Goal: Task Accomplishment & Management: Use online tool/utility

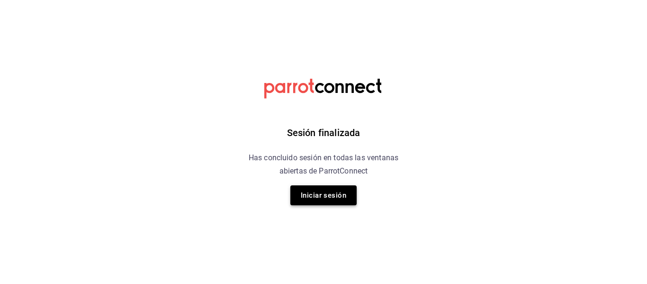
click at [333, 191] on button "Iniciar sesión" at bounding box center [324, 195] width 66 height 20
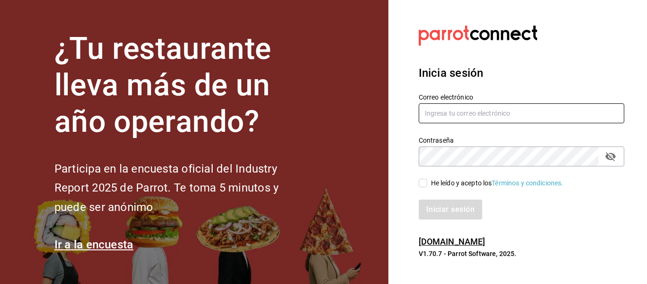
click at [463, 113] on input "text" at bounding box center [522, 113] width 206 height 20
type input "[EMAIL_ADDRESS][DOMAIN_NAME]"
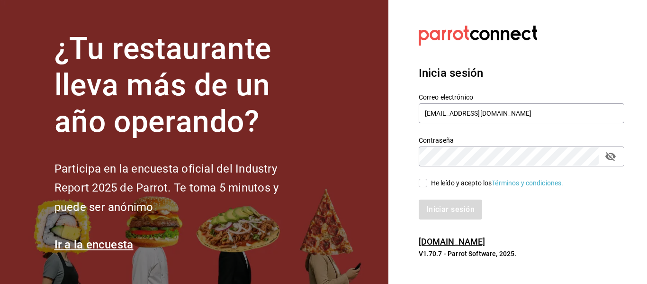
click at [427, 184] on input "He leído y acepto los Términos y condiciones." at bounding box center [423, 183] width 9 height 9
checkbox input "true"
click at [454, 214] on button "Iniciar sesión" at bounding box center [451, 210] width 64 height 20
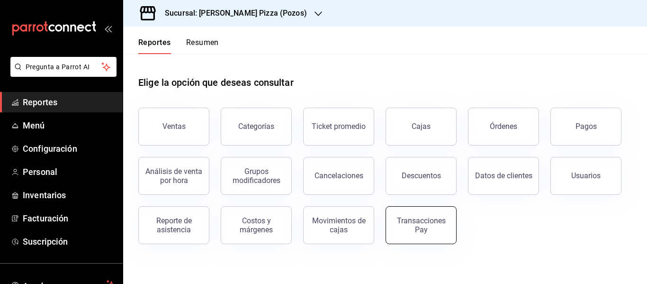
click at [421, 228] on div "Transacciones Pay" at bounding box center [421, 225] width 59 height 18
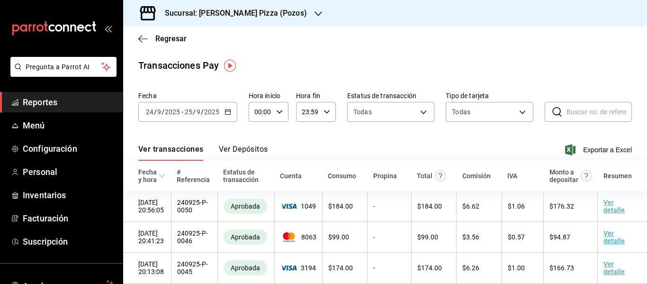
click at [257, 145] on button "Ver Depósitos" at bounding box center [243, 153] width 49 height 16
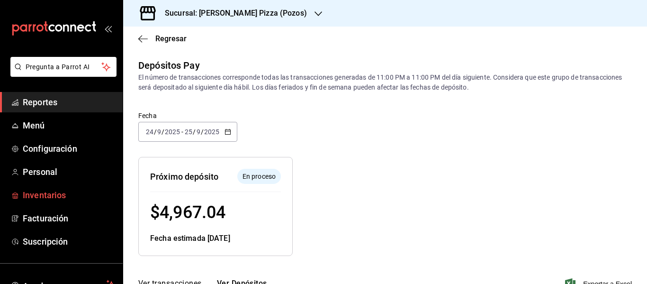
click at [53, 191] on span "Inventarios" at bounding box center [69, 195] width 92 height 13
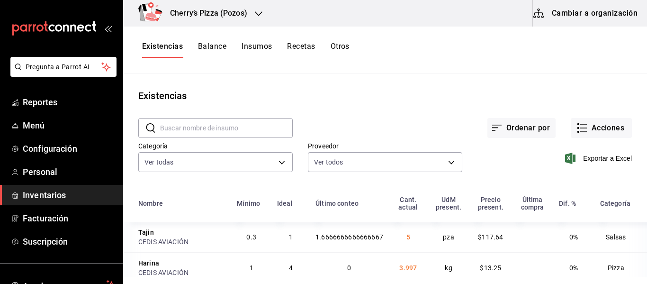
scroll to position [29, 0]
click at [249, 129] on input "text" at bounding box center [226, 127] width 133 height 19
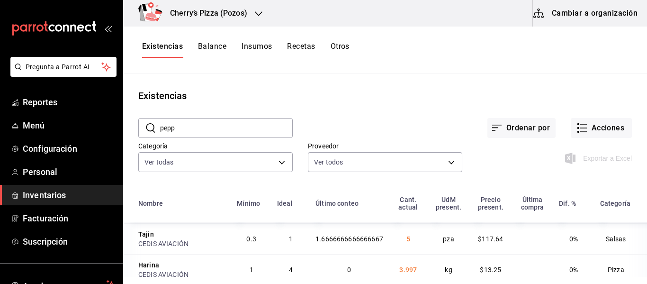
type input "pepp"
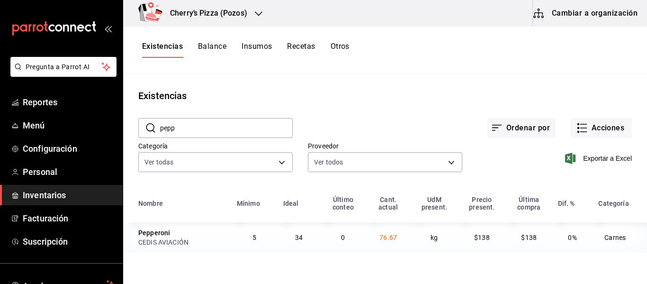
scroll to position [0, 0]
click at [598, 127] on button "Acciones" at bounding box center [601, 128] width 61 height 20
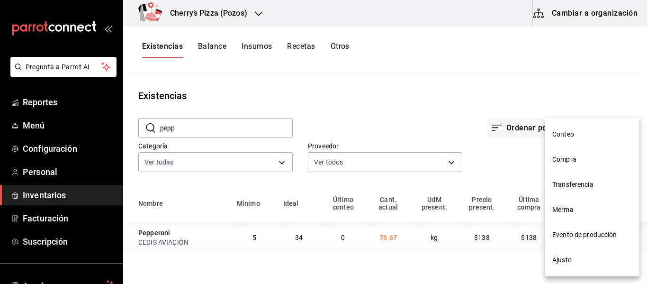
click at [570, 261] on span "Ajuste" at bounding box center [593, 260] width 80 height 10
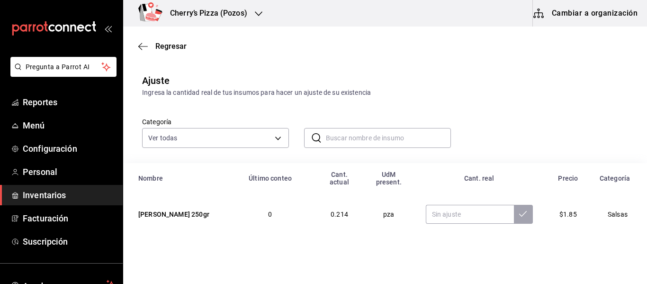
click at [404, 141] on input "text" at bounding box center [388, 137] width 125 height 19
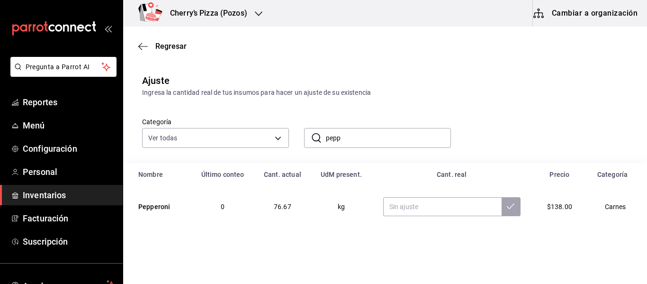
type input "pepperoni"
click at [405, 209] on input "text" at bounding box center [442, 206] width 118 height 19
type input "25.37"
click at [507, 205] on icon at bounding box center [511, 206] width 8 height 8
click at [135, 44] on div "Regresar" at bounding box center [385, 46] width 524 height 24
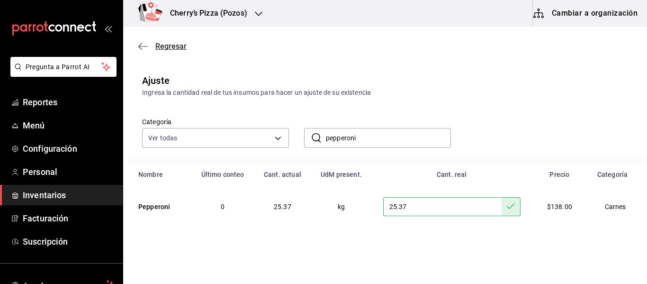
click at [140, 46] on icon "button" at bounding box center [142, 46] width 9 height 0
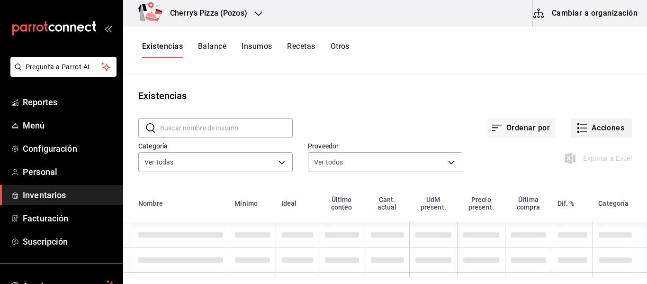
click at [614, 132] on button "Acciones" at bounding box center [601, 128] width 61 height 20
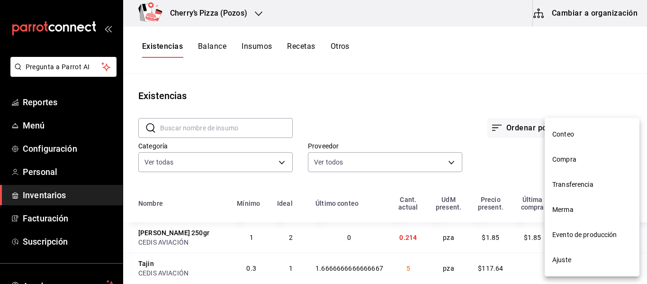
click at [586, 160] on span "Compra" at bounding box center [593, 159] width 80 height 10
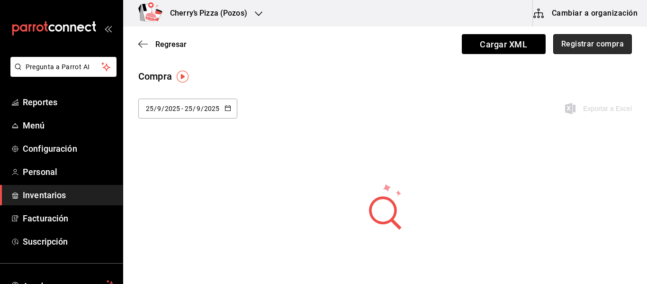
click at [578, 46] on button "Registrar compra" at bounding box center [593, 44] width 79 height 20
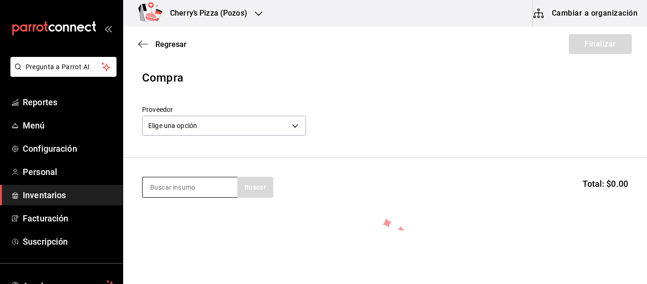
click at [208, 191] on input at bounding box center [190, 187] width 95 height 20
type input "ajonjol"
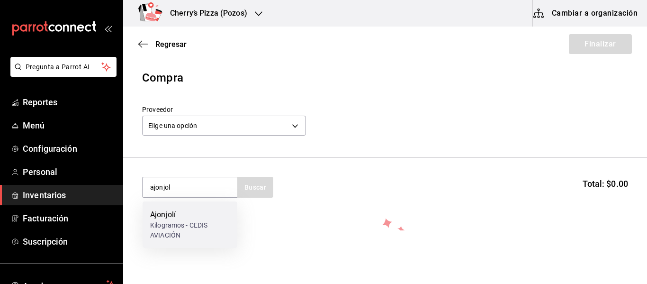
click at [168, 217] on div "Ajonjolí" at bounding box center [190, 214] width 80 height 11
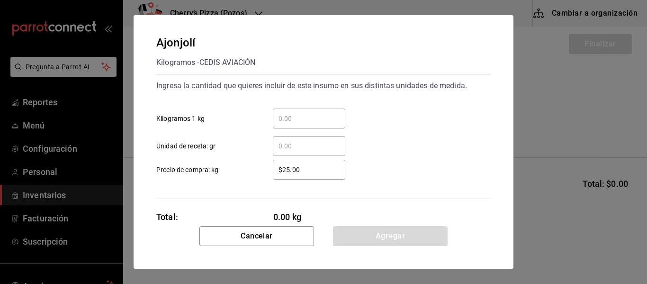
click at [316, 118] on input "​ Kilogramos 1 kg" at bounding box center [309, 118] width 73 height 11
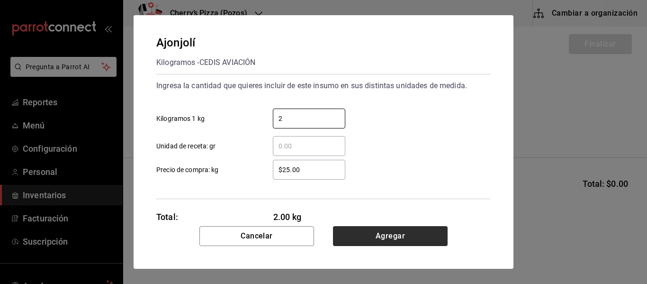
type input "2"
click at [430, 241] on button "Agregar" at bounding box center [390, 236] width 115 height 20
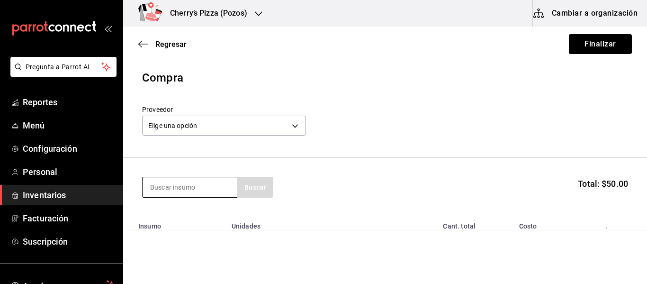
click at [168, 191] on input at bounding box center [190, 187] width 95 height 20
type input "alita"
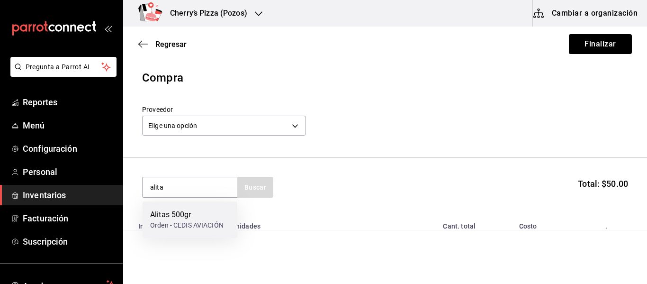
click at [178, 217] on div "Alitas 500gr" at bounding box center [186, 214] width 73 height 11
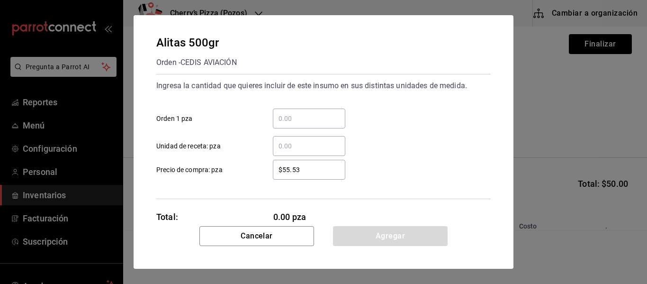
click at [313, 122] on input "​ Orden 1 pza" at bounding box center [309, 118] width 73 height 11
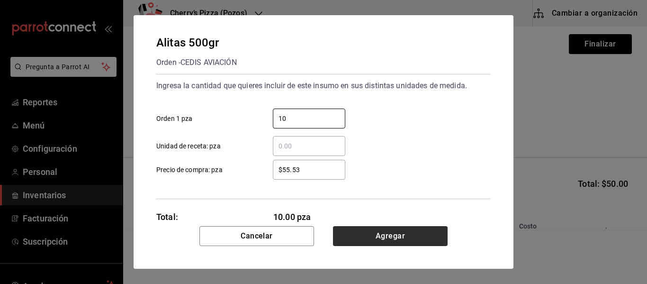
type input "10"
click at [366, 233] on button "Agregar" at bounding box center [390, 236] width 115 height 20
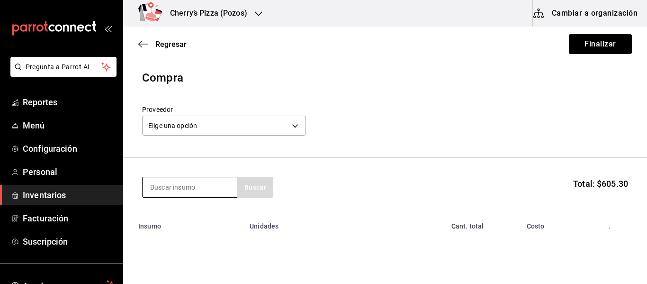
click at [210, 180] on input at bounding box center [190, 187] width 95 height 20
type input "boneles"
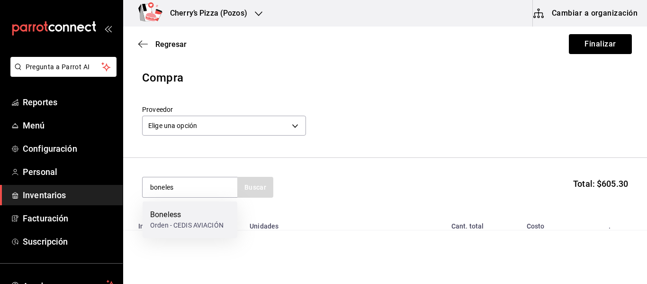
click at [188, 221] on div "Orden - CEDIS AVIACIÓN" at bounding box center [186, 225] width 73 height 10
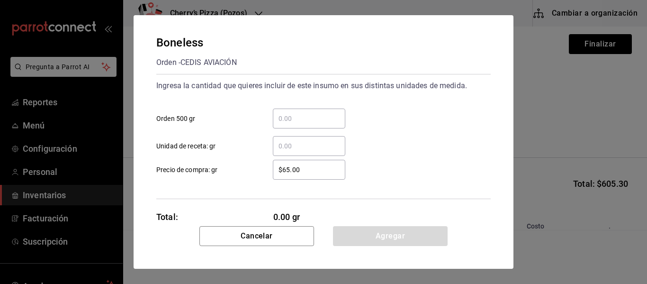
click at [290, 118] on input "​ Orden 500 gr" at bounding box center [309, 118] width 73 height 11
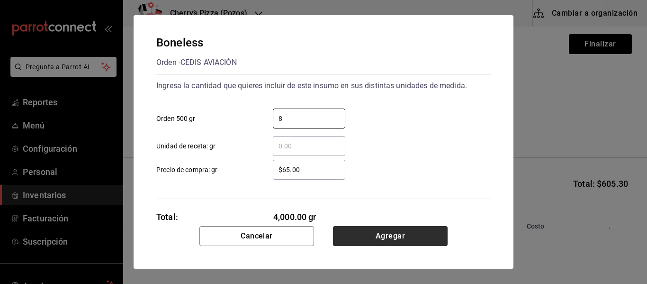
type input "8"
click at [407, 237] on button "Agregar" at bounding box center [390, 236] width 115 height 20
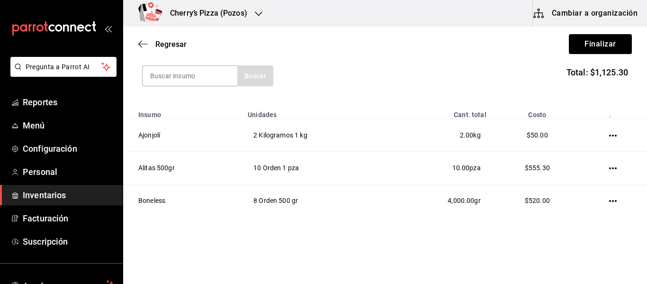
scroll to position [128, 0]
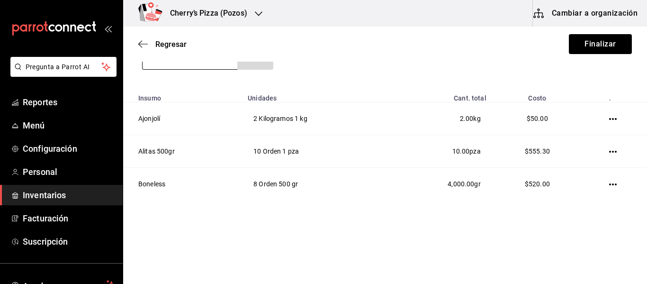
click at [201, 65] on input at bounding box center [190, 59] width 95 height 20
type input "masa"
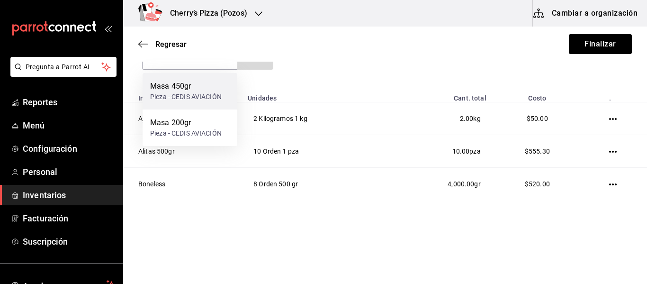
click at [208, 82] on div "Masa 450gr" at bounding box center [186, 86] width 72 height 11
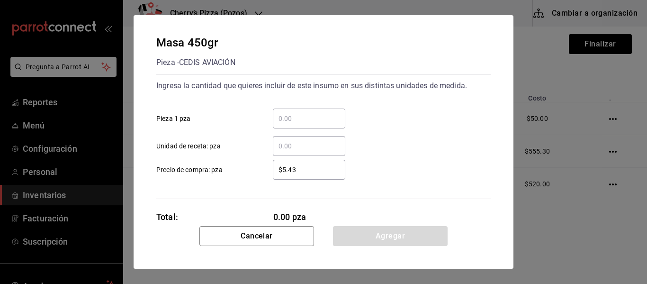
click at [315, 117] on input "​ Pieza 1 pza" at bounding box center [309, 118] width 73 height 11
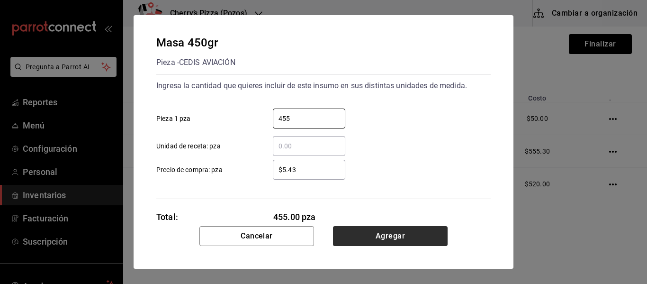
type input "455"
click at [422, 234] on button "Agregar" at bounding box center [390, 236] width 115 height 20
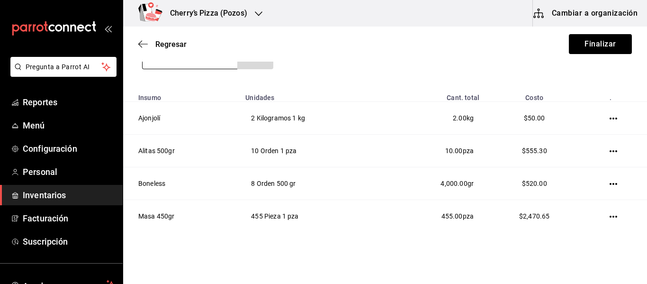
click at [217, 64] on input at bounding box center [190, 59] width 95 height 20
type input "masa"
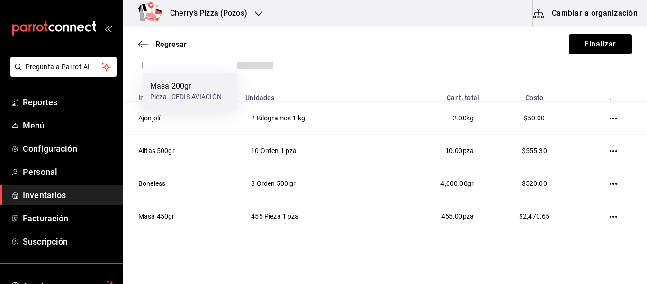
click at [179, 94] on div "Pieza - CEDIS AVIACIÓN" at bounding box center [186, 97] width 72 height 10
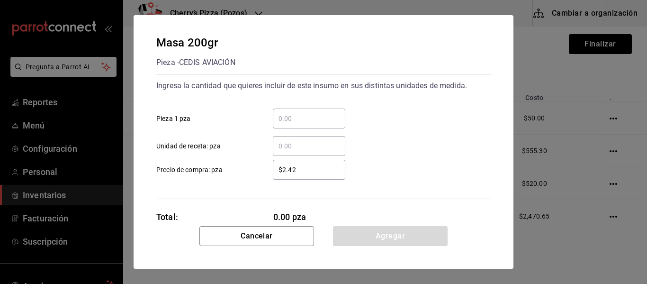
click at [292, 121] on input "​ Pieza 1 pza" at bounding box center [309, 118] width 73 height 11
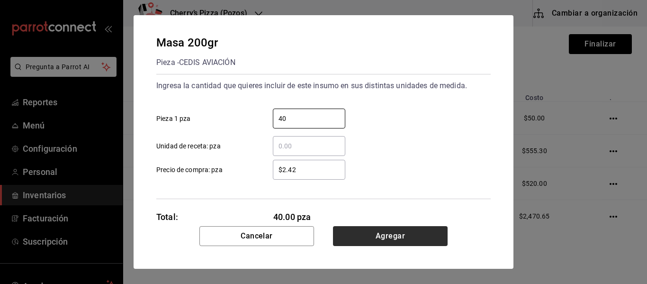
type input "40"
click at [417, 236] on button "Agregar" at bounding box center [390, 236] width 115 height 20
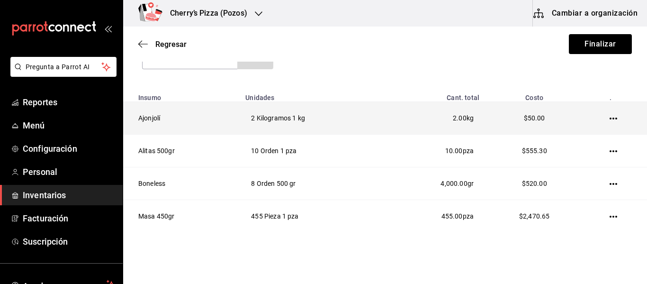
click at [269, 115] on td "2 Kilogramos 1 kg" at bounding box center [311, 118] width 142 height 33
click at [273, 121] on td "2 Kilogramos 1 kg" at bounding box center [311, 118] width 142 height 33
click at [157, 116] on td "Ajonjolí" at bounding box center [181, 118] width 117 height 33
click at [613, 120] on td at bounding box center [616, 118] width 64 height 33
click at [610, 119] on icon "button" at bounding box center [614, 119] width 8 height 2
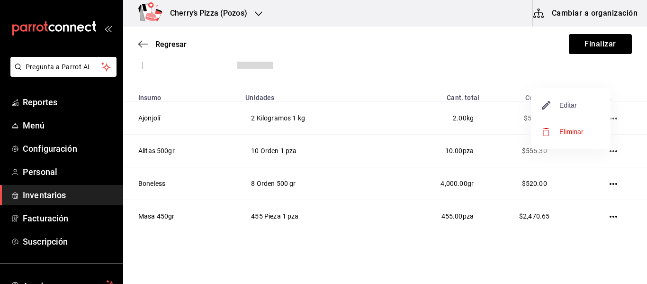
click at [574, 108] on span "Editar" at bounding box center [560, 105] width 35 height 11
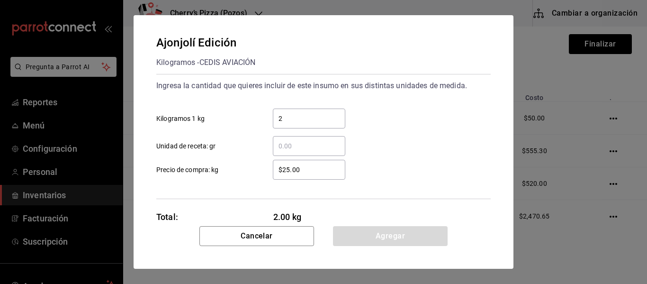
click at [317, 118] on input "2" at bounding box center [309, 118] width 73 height 11
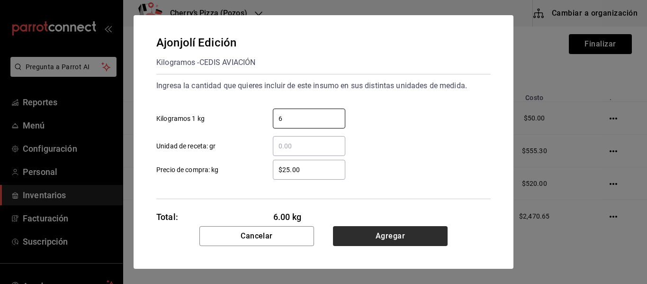
type input "6"
click at [382, 236] on button "Agregar" at bounding box center [390, 236] width 115 height 20
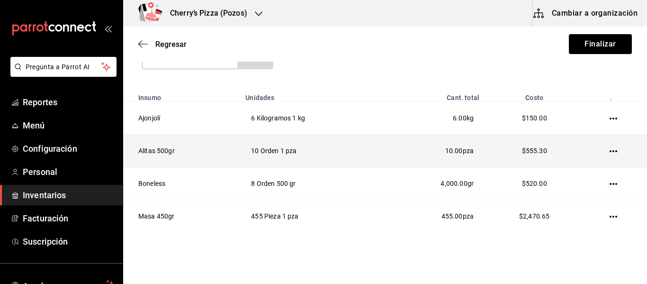
click at [285, 152] on td "10 Orden 1 pza" at bounding box center [311, 151] width 142 height 33
click at [606, 146] on td at bounding box center [616, 151] width 64 height 33
click at [610, 152] on icon "button" at bounding box center [614, 151] width 8 height 2
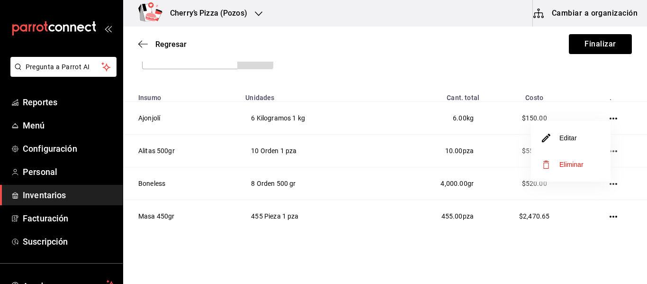
click at [573, 131] on li "Editar" at bounding box center [571, 138] width 80 height 27
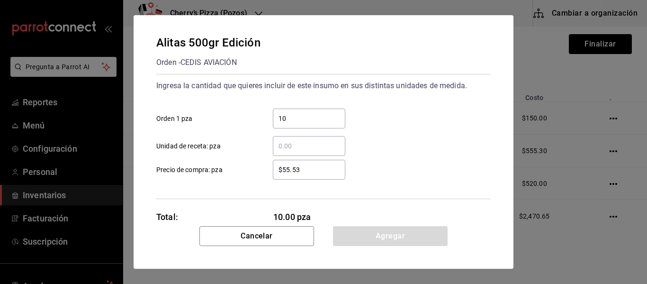
click at [306, 122] on input "10" at bounding box center [309, 118] width 73 height 11
type input "1"
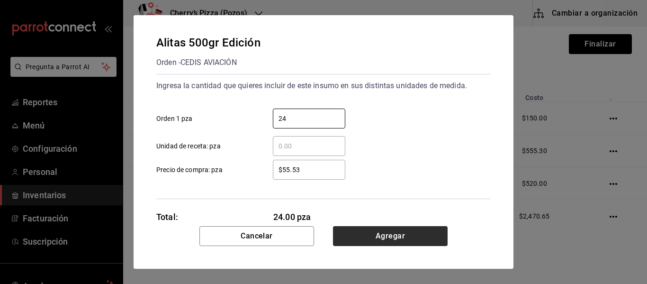
type input "24"
click at [394, 232] on button "Agregar" at bounding box center [390, 236] width 115 height 20
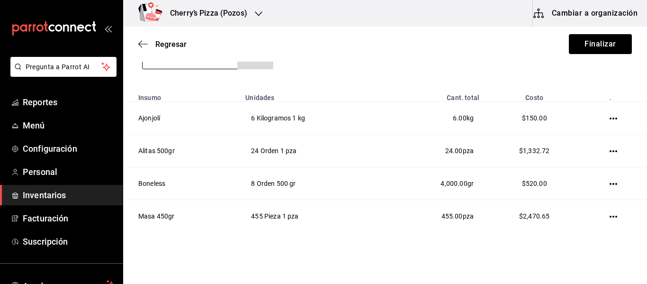
click at [222, 64] on input at bounding box center [190, 59] width 95 height 20
type input "arrachera"
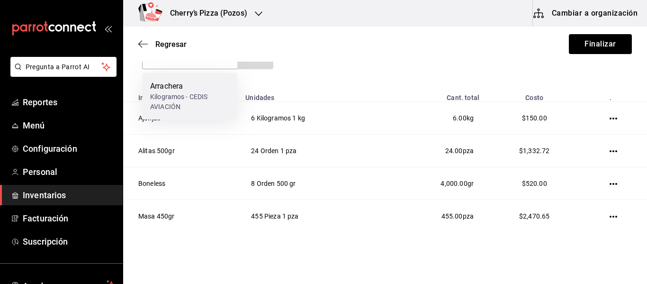
click at [196, 86] on div "Arrachera" at bounding box center [190, 86] width 80 height 11
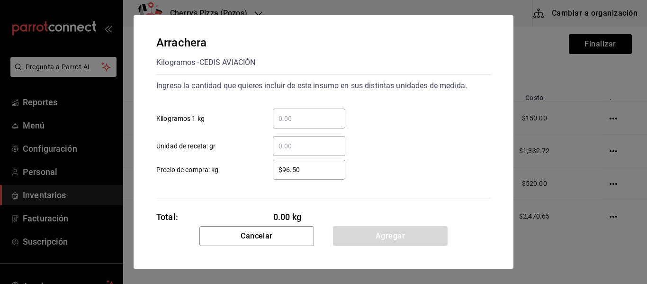
click at [297, 118] on input "​ Kilogramos 1 kg" at bounding box center [309, 118] width 73 height 11
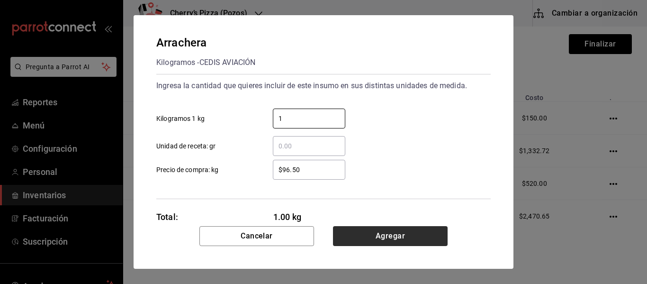
type input "1"
click at [381, 240] on button "Agregar" at bounding box center [390, 236] width 115 height 20
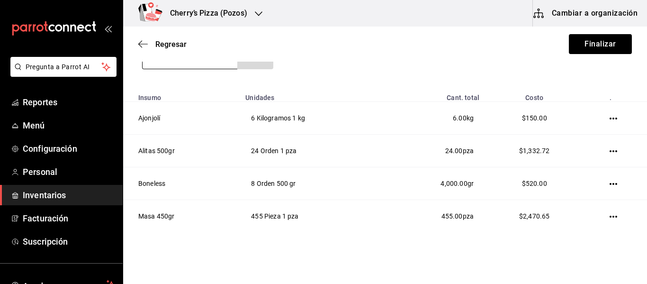
click at [213, 68] on input at bounding box center [190, 59] width 95 height 20
type input "canela"
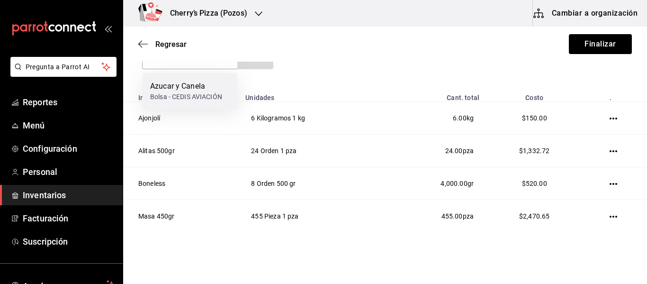
click at [193, 91] on div "Azucar y Canela" at bounding box center [186, 86] width 72 height 11
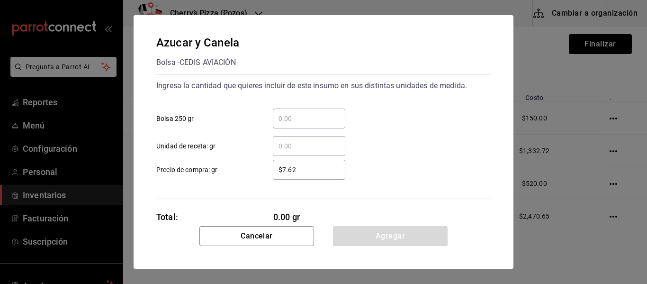
click at [313, 116] on input "​ Bolsa 250 gr" at bounding box center [309, 118] width 73 height 11
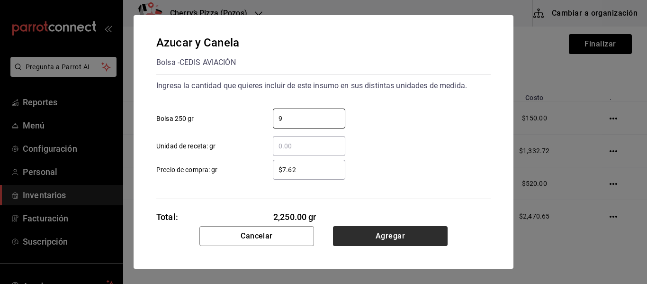
type input "9"
click at [386, 236] on button "Agregar" at bounding box center [390, 236] width 115 height 20
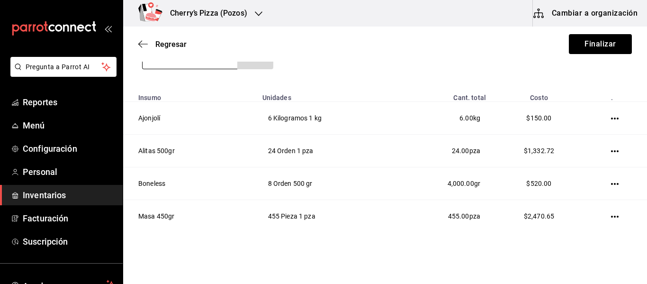
click at [227, 65] on input at bounding box center [190, 59] width 95 height 20
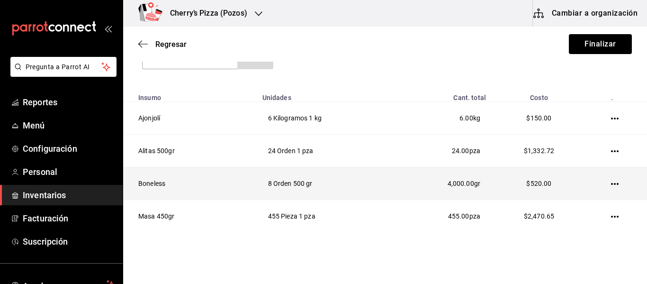
click at [611, 186] on icon "button" at bounding box center [615, 184] width 8 height 8
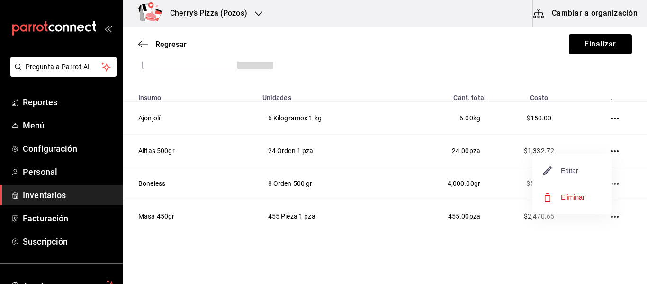
click at [559, 172] on span "Editar" at bounding box center [561, 170] width 35 height 11
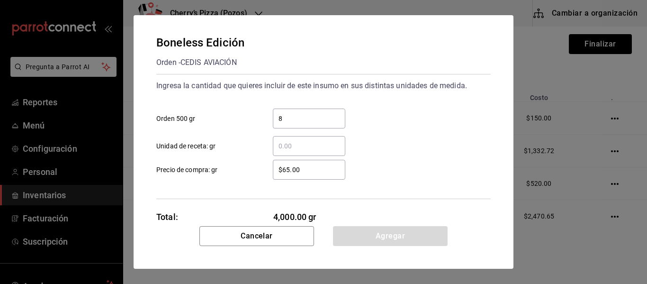
click at [314, 118] on input "8" at bounding box center [309, 118] width 73 height 11
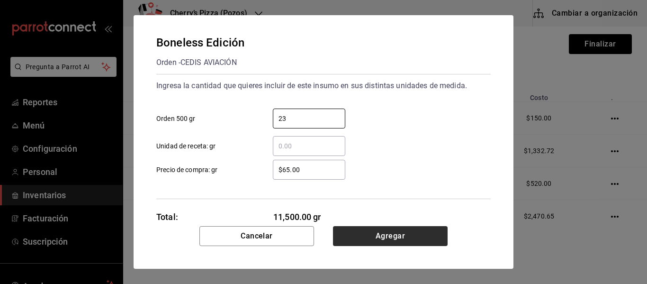
type input "23"
click at [386, 239] on button "Agregar" at bounding box center [390, 236] width 115 height 20
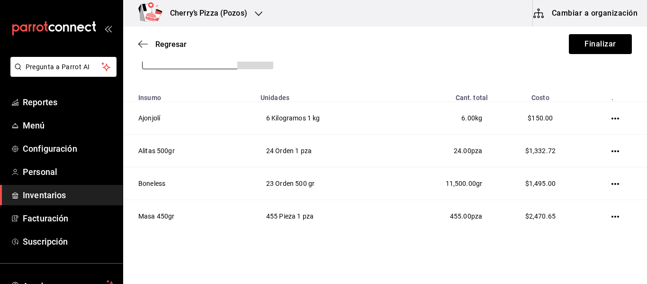
click at [166, 65] on input at bounding box center [190, 59] width 95 height 20
type input "cajeta"
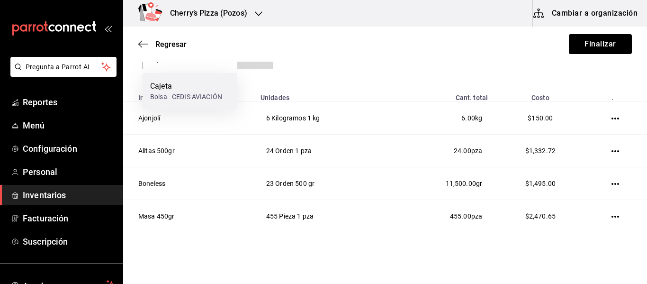
click at [174, 79] on div "Cajeta Bolsa - CEDIS AVIACIÓN" at bounding box center [190, 91] width 95 height 36
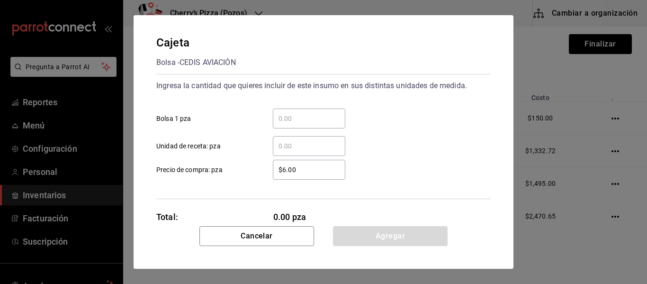
click at [323, 118] on input "​ Bolsa 1 pza" at bounding box center [309, 118] width 73 height 11
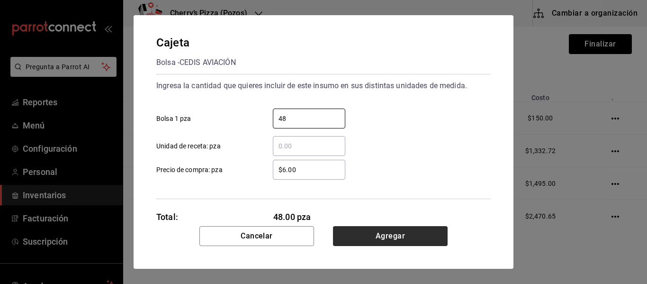
type input "48"
click at [368, 232] on button "Agregar" at bounding box center [390, 236] width 115 height 20
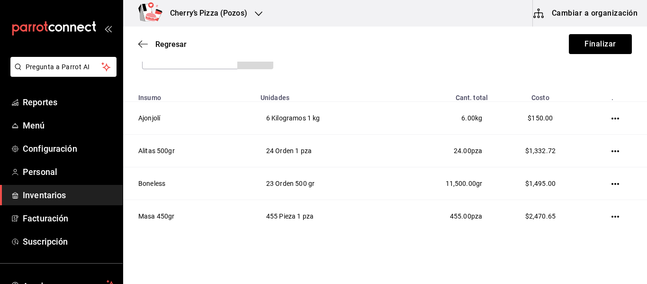
click at [163, 72] on section "Buscar Total: $5,998.25" at bounding box center [385, 58] width 524 height 59
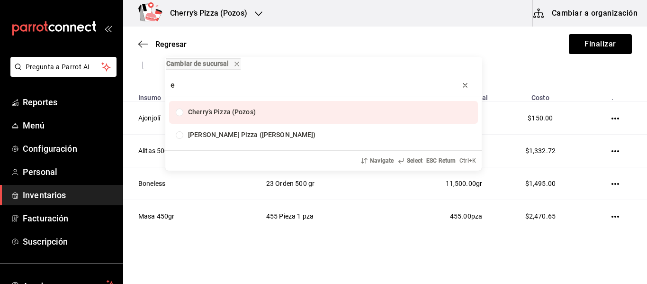
type input "e"
click at [466, 83] on icon "progress bar" at bounding box center [466, 86] width 8 height 8
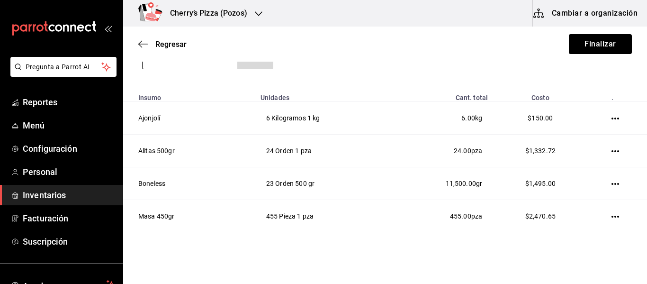
click at [181, 67] on input at bounding box center [190, 59] width 95 height 20
type input "cebolla"
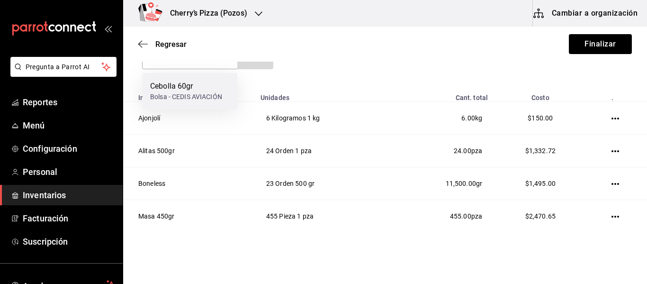
click at [174, 91] on div "Cebolla 60gr" at bounding box center [186, 86] width 72 height 11
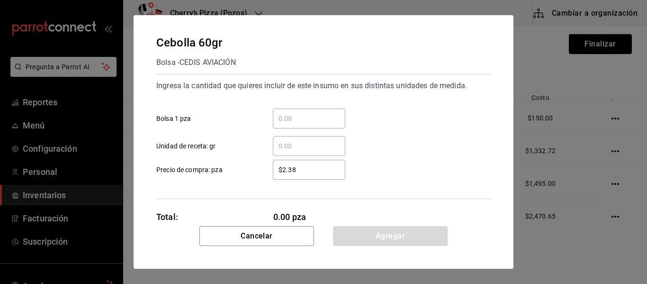
click at [327, 118] on input "​ Bolsa 1 pza" at bounding box center [309, 118] width 73 height 11
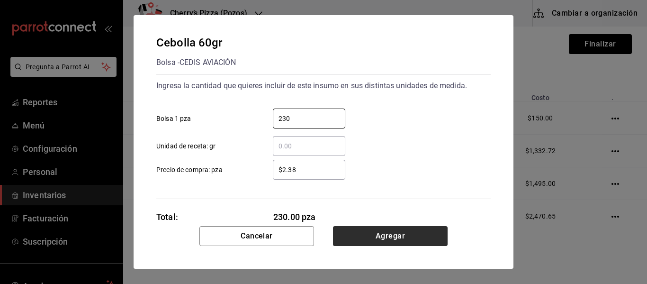
type input "230"
click at [397, 235] on button "Agregar" at bounding box center [390, 236] width 115 height 20
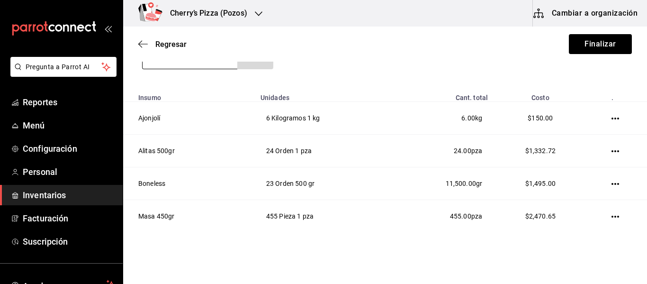
click at [222, 64] on input at bounding box center [190, 59] width 95 height 20
type input "cheddar"
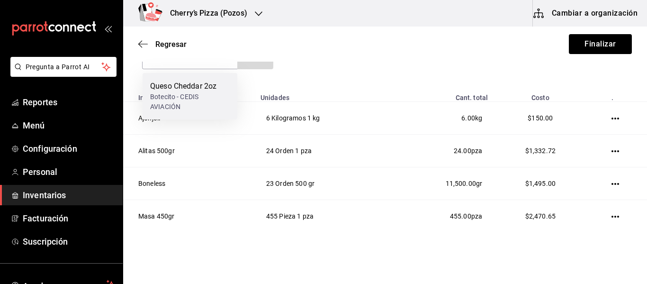
click at [209, 94] on div "Botecito - CEDIS AVIACIÓN" at bounding box center [190, 102] width 80 height 20
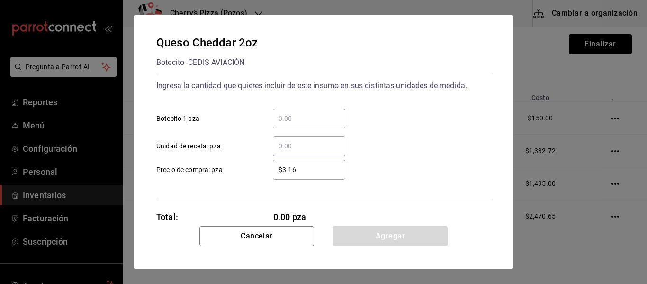
click at [294, 120] on input "​ Botecito 1 pza" at bounding box center [309, 118] width 73 height 11
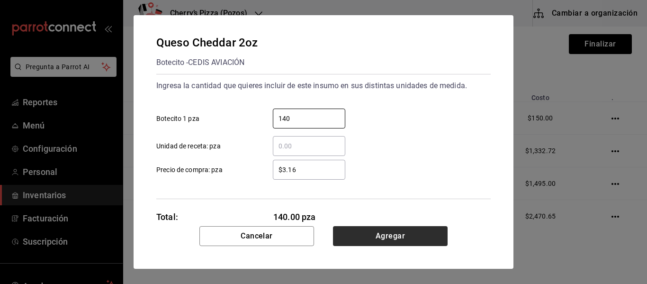
type input "140"
click at [371, 238] on button "Agregar" at bounding box center [390, 236] width 115 height 20
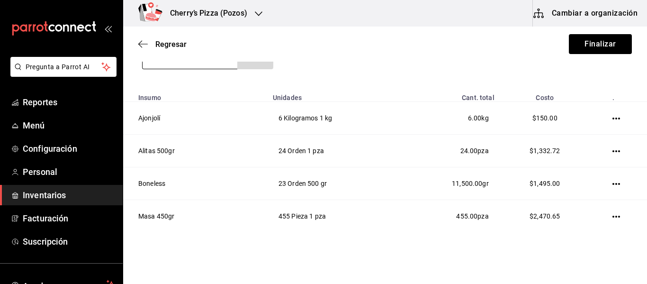
click at [171, 67] on input at bounding box center [190, 59] width 95 height 20
type input "chimichu"
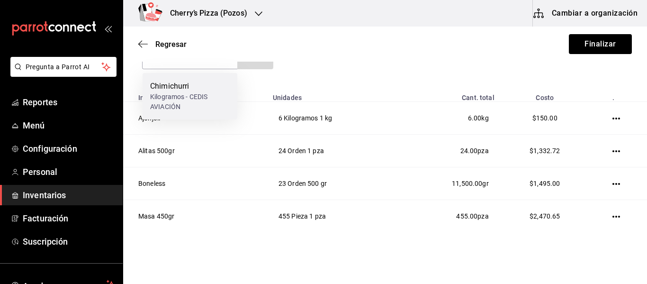
click at [177, 84] on div "Chimichurri" at bounding box center [190, 86] width 80 height 11
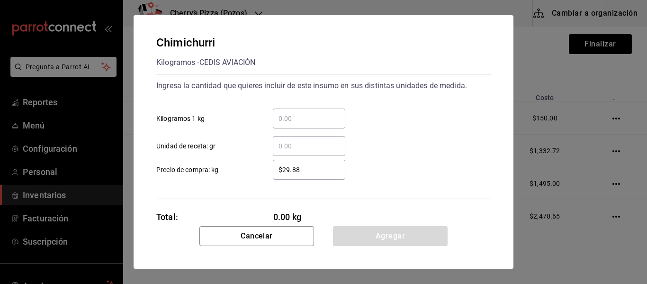
click at [316, 120] on input "​ Kilogramos 1 kg" at bounding box center [309, 118] width 73 height 11
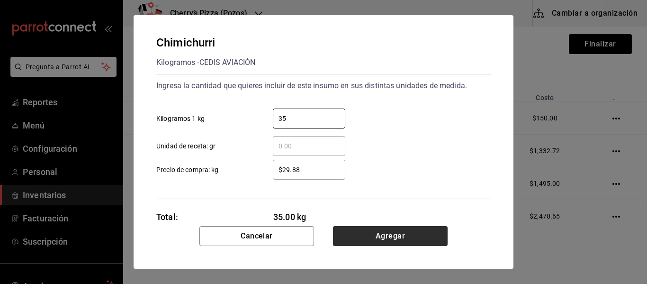
type input "35"
click at [386, 241] on button "Agregar" at bounding box center [390, 236] width 115 height 20
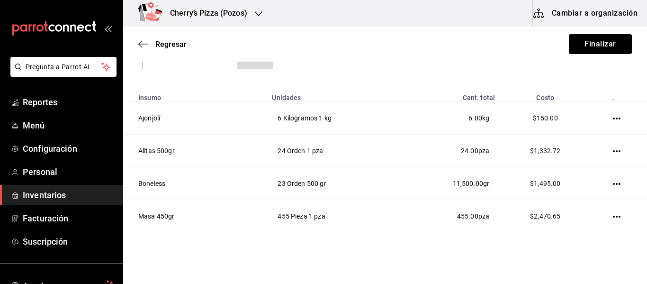
type input "chorizo"
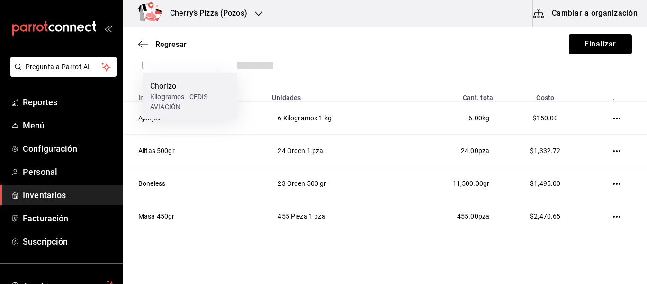
click at [191, 84] on div "Chorizo" at bounding box center [190, 86] width 80 height 11
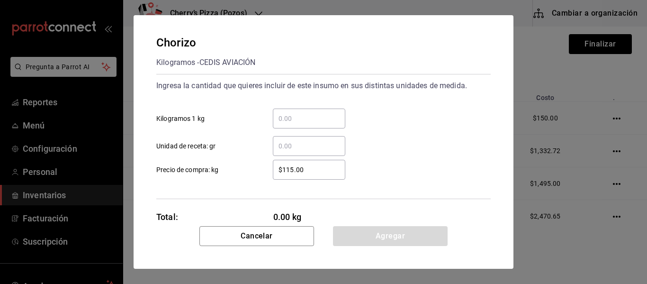
click at [292, 118] on input "​ Kilogramos 1 kg" at bounding box center [309, 118] width 73 height 11
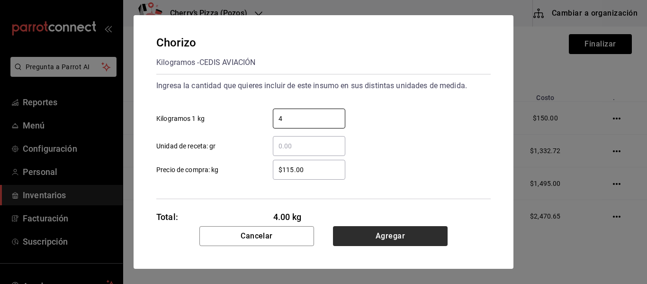
type input "4"
click at [380, 242] on button "Agregar" at bounding box center [390, 236] width 115 height 20
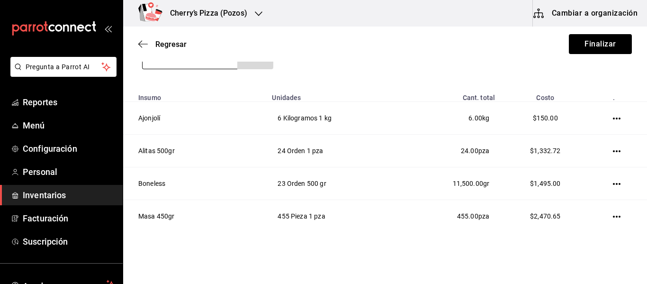
click at [205, 64] on input at bounding box center [190, 59] width 95 height 20
type input "espagueti"
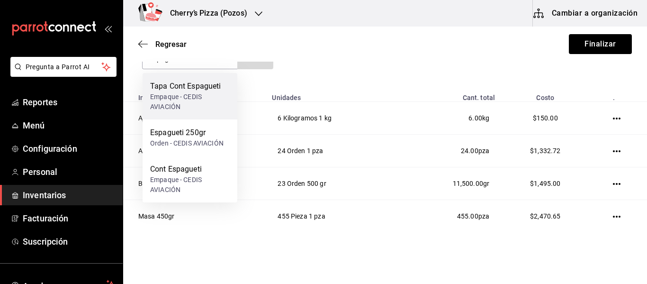
click at [203, 86] on div "Tapa Cont Espagueti" at bounding box center [190, 86] width 80 height 11
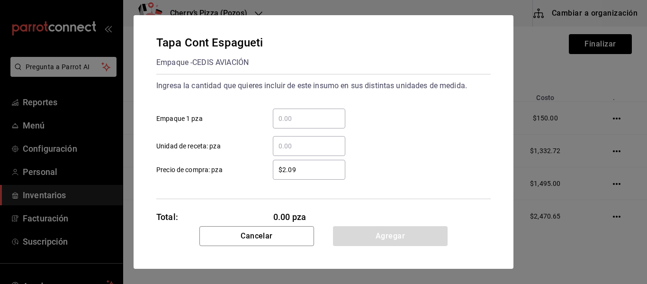
click at [318, 120] on input "​ Empaque 1 pza" at bounding box center [309, 118] width 73 height 11
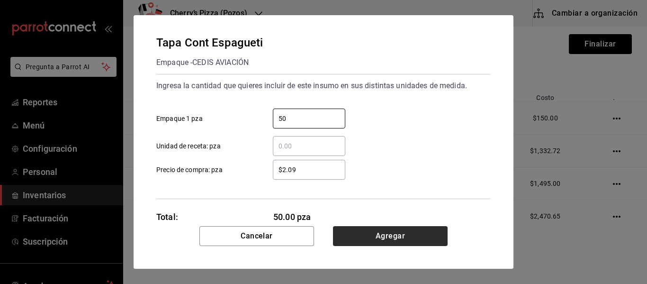
type input "50"
click at [396, 241] on button "Agregar" at bounding box center [390, 236] width 115 height 20
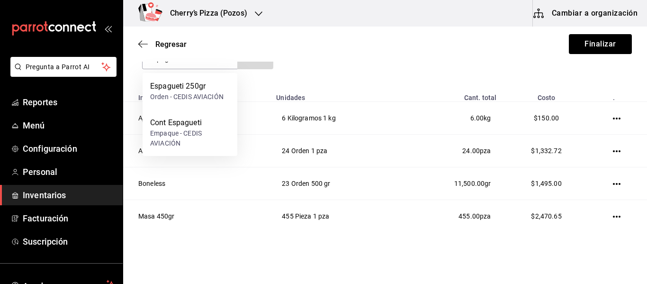
type input "espagueti"
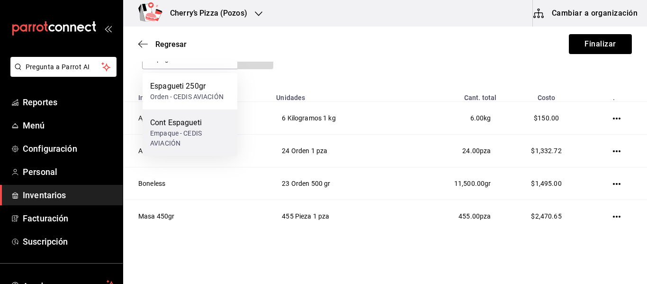
click at [186, 136] on div "Empaque - CEDIS AVIACIÓN" at bounding box center [190, 138] width 80 height 20
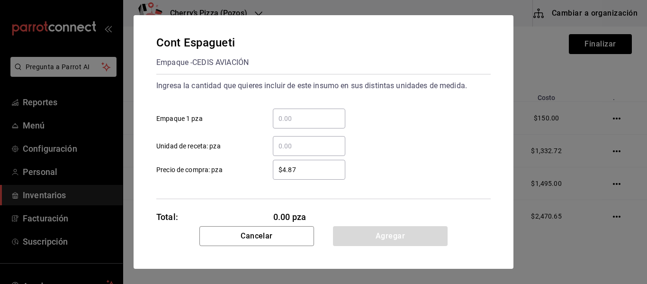
click at [302, 117] on input "​ Empaque 1 pza" at bounding box center [309, 118] width 73 height 11
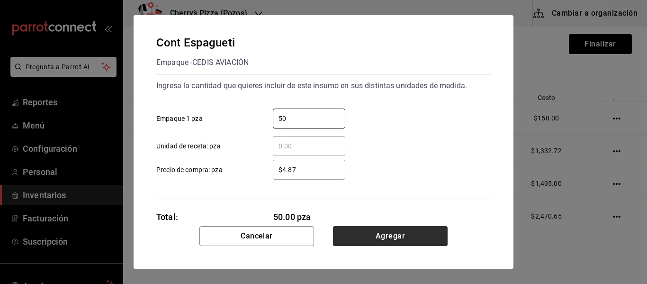
type input "50"
click at [413, 233] on button "Agregar" at bounding box center [390, 236] width 115 height 20
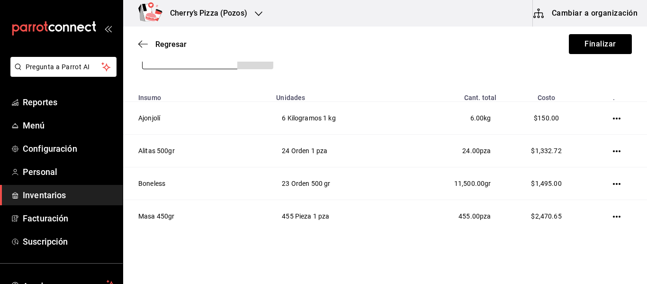
click at [219, 67] on input at bounding box center [190, 59] width 95 height 20
type input "espagueti"
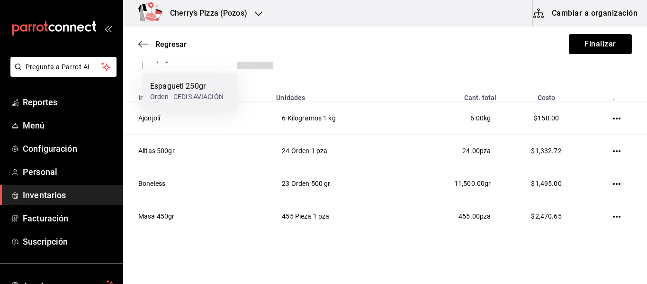
click at [182, 82] on div "Espagueti 250gr" at bounding box center [186, 86] width 73 height 11
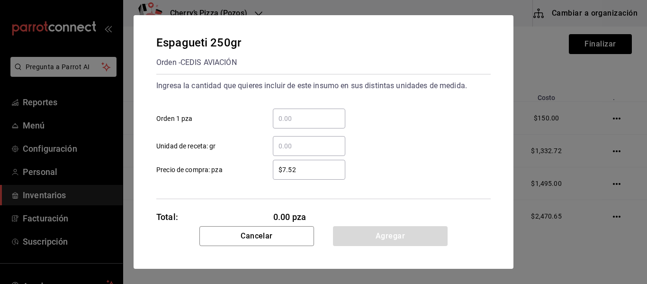
click at [303, 116] on input "​ Orden 1 pza" at bounding box center [309, 118] width 73 height 11
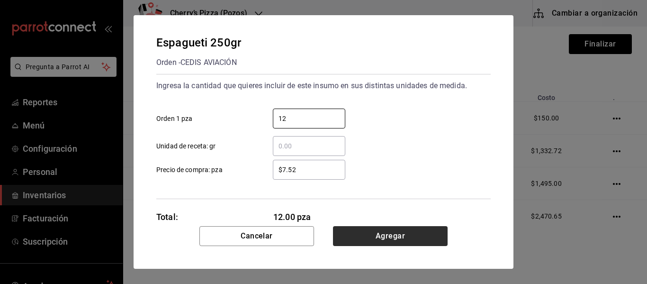
type input "12"
click at [417, 241] on button "Agregar" at bounding box center [390, 236] width 115 height 20
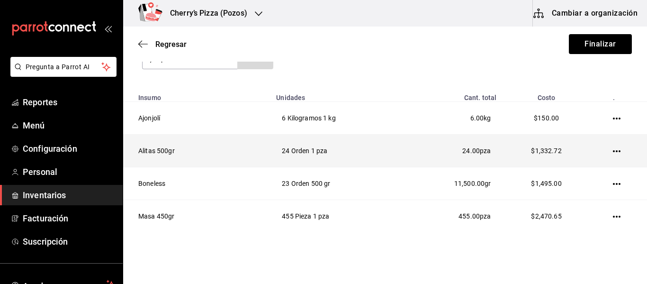
type input "jalape"
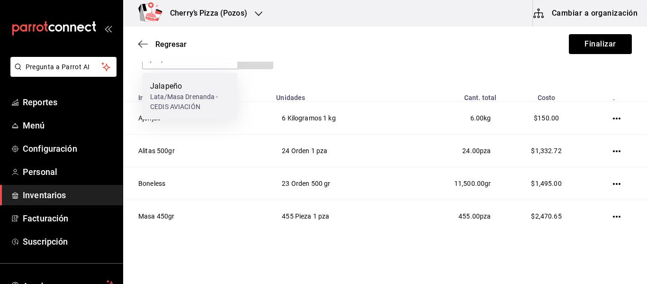
click at [192, 93] on div "Lata/Masa Drenanda - CEDIS AVIACIÓN" at bounding box center [190, 102] width 80 height 20
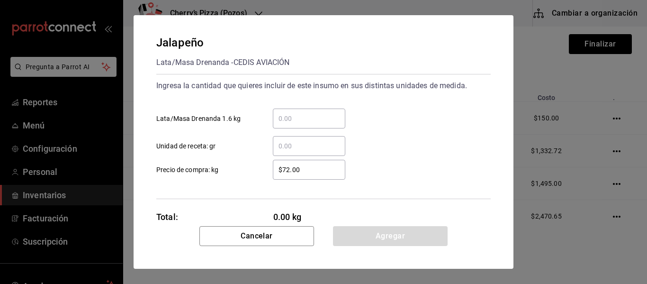
click at [291, 118] on input "​ Lata/Masa Drenanda 1.6 kg" at bounding box center [309, 118] width 73 height 11
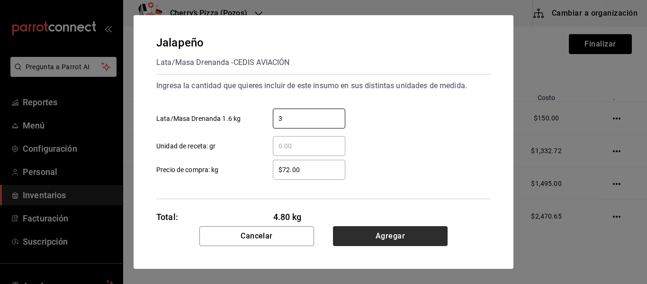
type input "3"
click at [402, 236] on button "Agregar" at bounding box center [390, 236] width 115 height 20
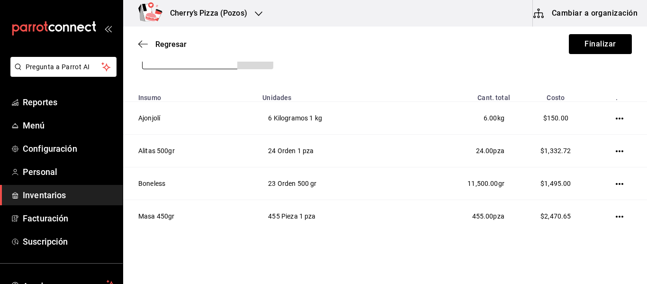
click at [218, 67] on input at bounding box center [190, 59] width 95 height 20
type input "jam"
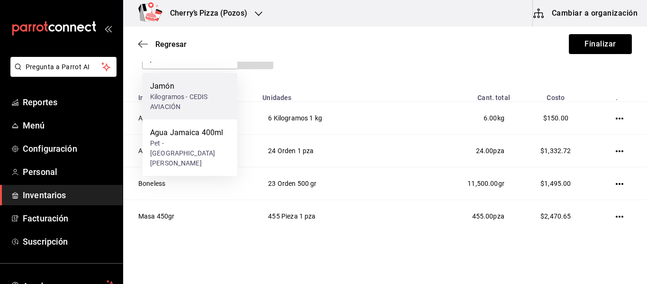
click at [191, 90] on div "Jamón" at bounding box center [190, 86] width 80 height 11
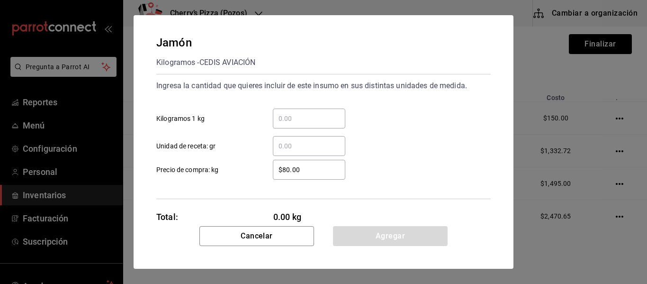
click at [301, 115] on input "​ Kilogramos 1 kg" at bounding box center [309, 118] width 73 height 11
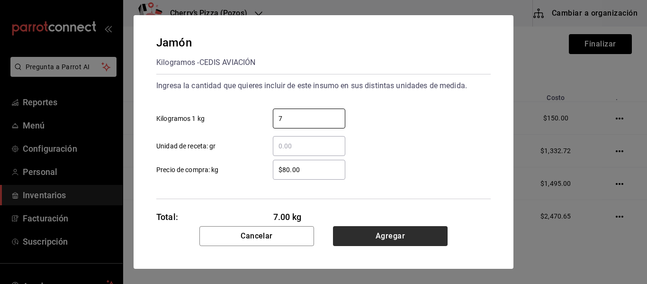
type input "7"
click at [393, 233] on button "Agregar" at bounding box center [390, 236] width 115 height 20
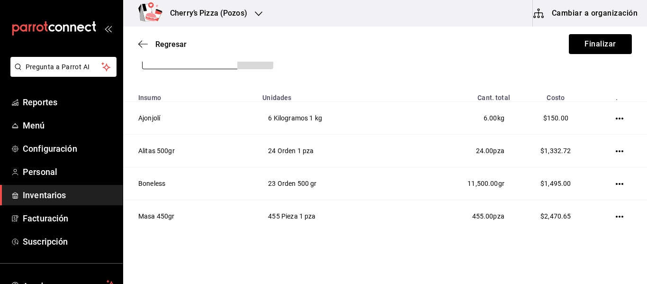
click at [221, 66] on input at bounding box center [190, 59] width 95 height 20
type input "jitomate"
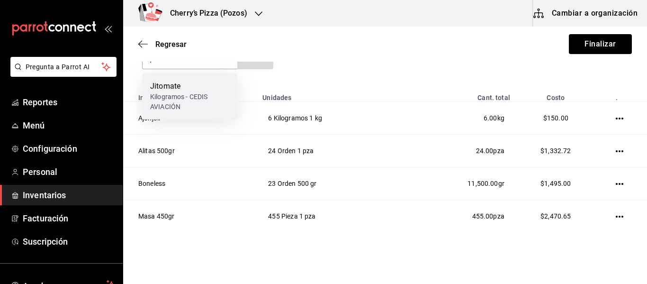
click at [208, 84] on div "Jitomate" at bounding box center [190, 86] width 80 height 11
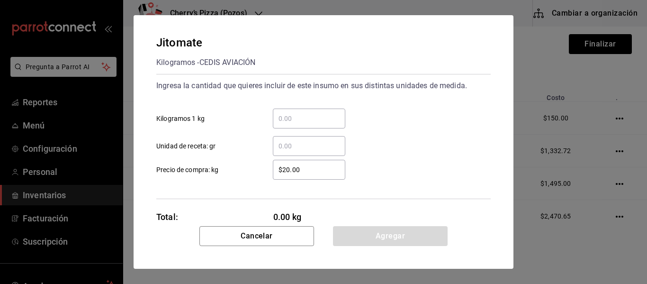
click at [300, 126] on div "​" at bounding box center [309, 119] width 73 height 20
click at [300, 124] on input "​ Kilogramos 1 kg" at bounding box center [309, 118] width 73 height 11
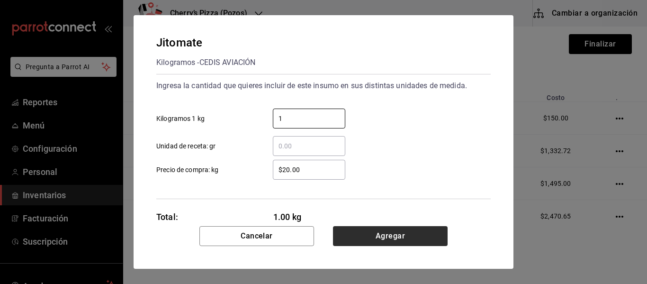
type input "1"
click at [403, 243] on button "Agregar" at bounding box center [390, 236] width 115 height 20
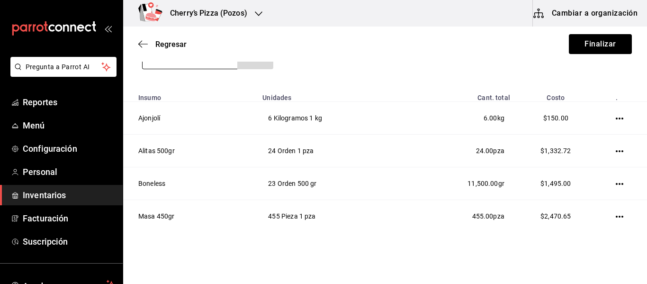
click at [224, 63] on input at bounding box center [190, 59] width 95 height 20
type input "mantequilla"
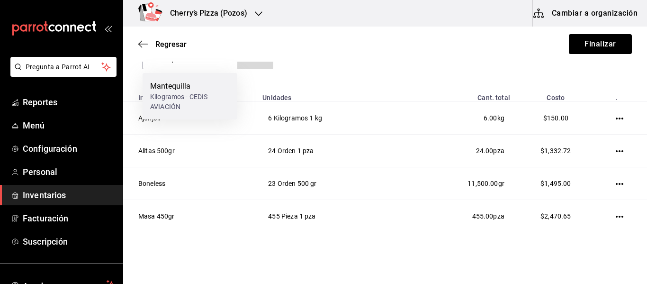
click at [213, 87] on div "Mantequilla" at bounding box center [190, 86] width 80 height 11
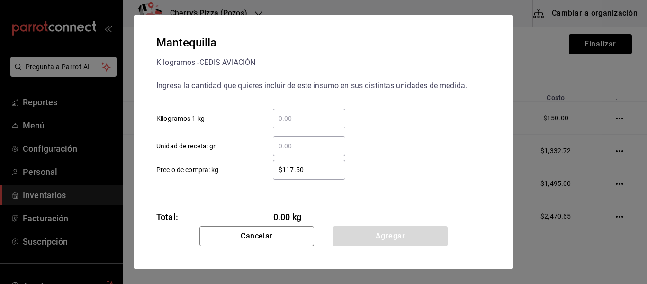
click at [324, 115] on input "​ Kilogramos 1 kg" at bounding box center [309, 118] width 73 height 11
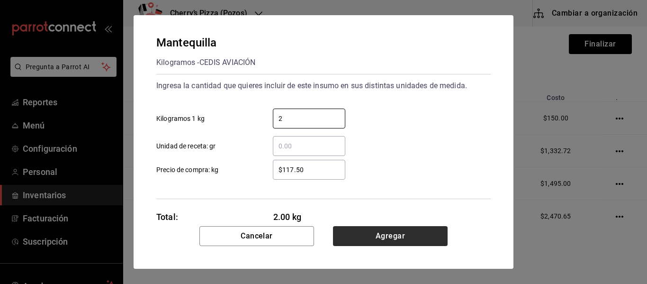
type input "2"
click at [421, 241] on button "Agregar" at bounding box center [390, 236] width 115 height 20
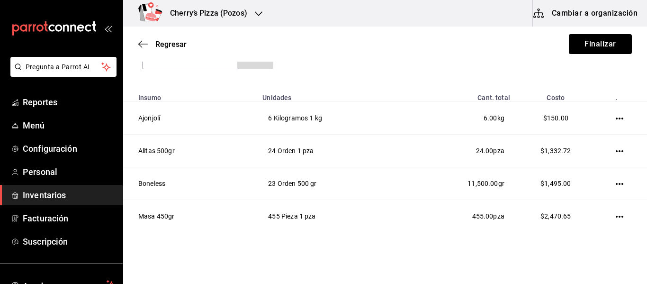
type input "molida"
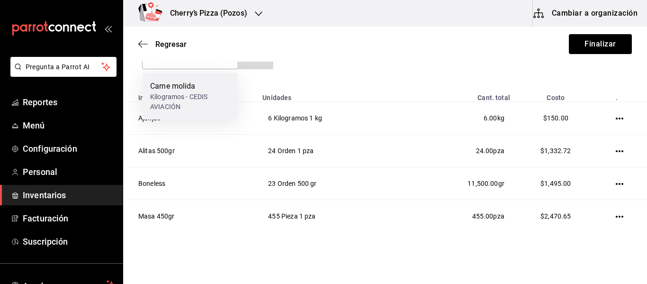
click at [190, 91] on div "Carne molida" at bounding box center [190, 86] width 80 height 11
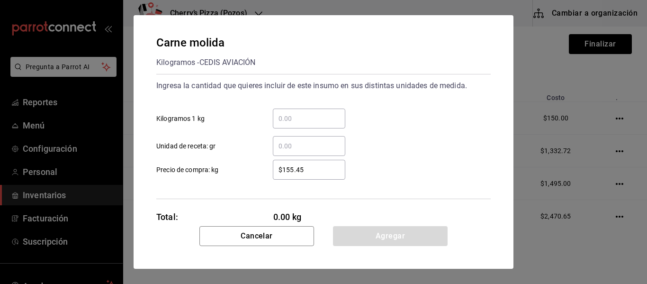
click at [308, 113] on input "​ Kilogramos 1 kg" at bounding box center [309, 118] width 73 height 11
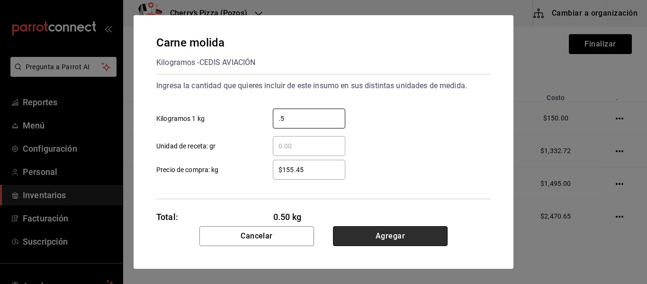
type input "0.5"
click at [405, 234] on button "Agregar" at bounding box center [390, 236] width 115 height 20
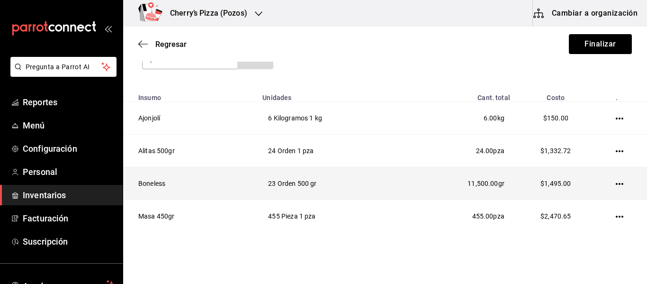
type input "pan"
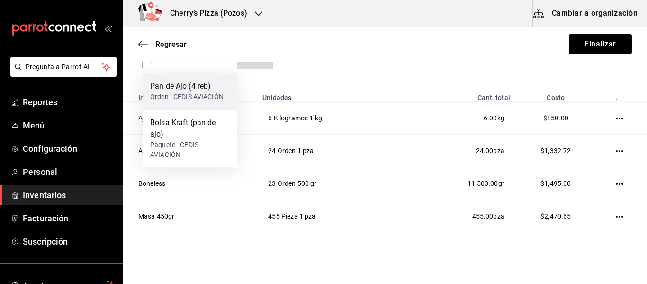
click at [219, 91] on div "Pan de Ajo (4 reb)" at bounding box center [186, 86] width 73 height 11
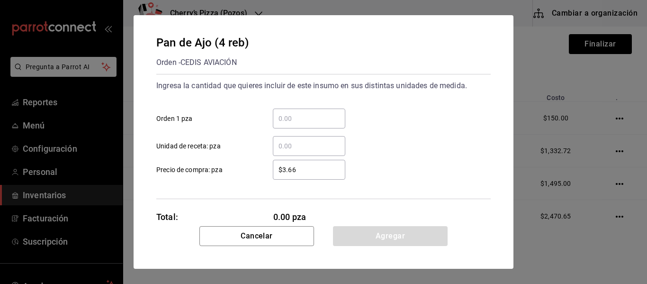
click at [327, 118] on input "​ Orden 1 pza" at bounding box center [309, 118] width 73 height 11
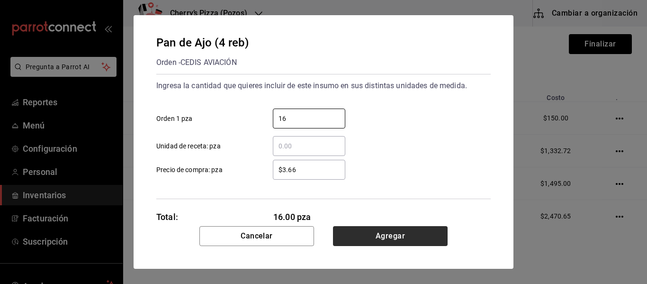
type input "16"
click at [380, 236] on button "Agregar" at bounding box center [390, 236] width 115 height 20
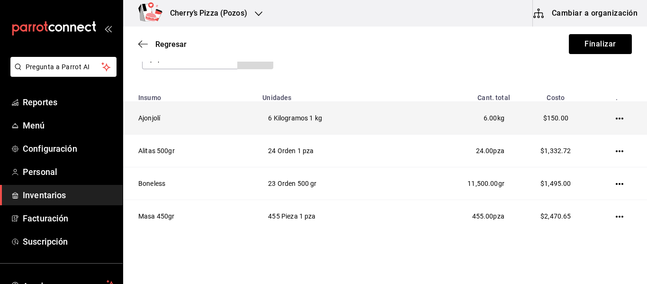
type input "papas"
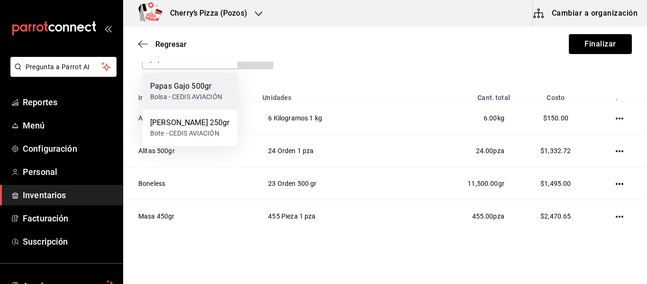
click at [198, 96] on div "Bolsa - CEDIS AVIACIÓN" at bounding box center [186, 97] width 72 height 10
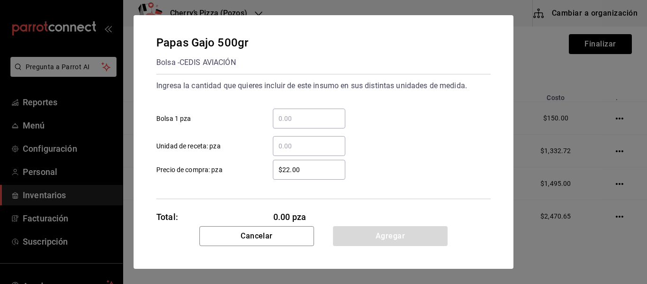
click at [311, 119] on input "​ Bolsa 1 pza" at bounding box center [309, 118] width 73 height 11
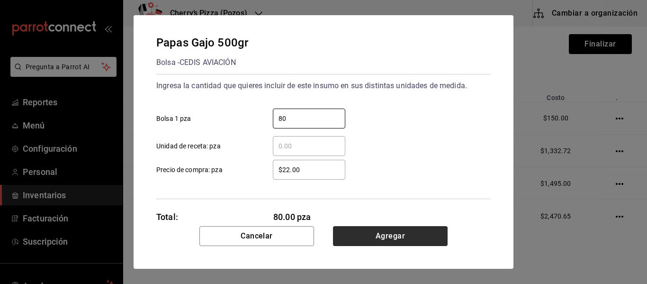
drag, startPoint x: 311, startPoint y: 119, endPoint x: 405, endPoint y: 235, distance: 148.9
click at [405, 235] on div "Papas Gajo 500gr Bolsa - CEDIS AVIACIÓN Ingresa la cantidad que quieres incluir…" at bounding box center [324, 142] width 380 height 254
type input "80"
click at [405, 235] on button "Agregar" at bounding box center [390, 236] width 115 height 20
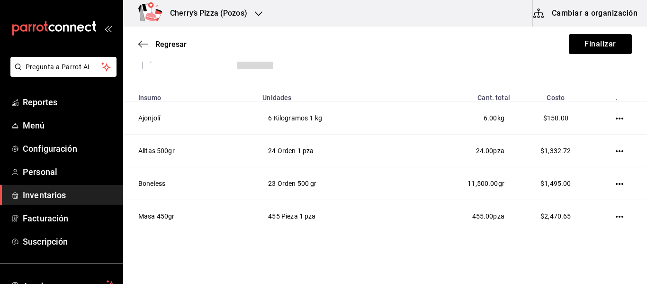
type input "pimiento"
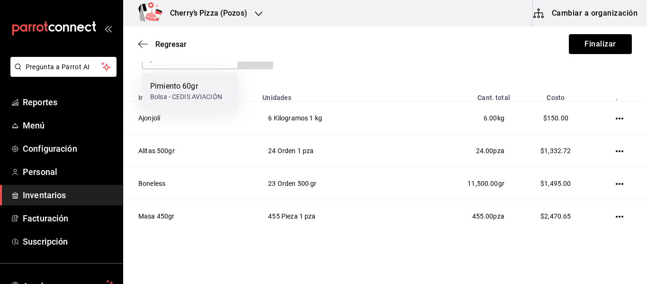
click at [203, 81] on div "Pimiento 60gr" at bounding box center [186, 86] width 72 height 11
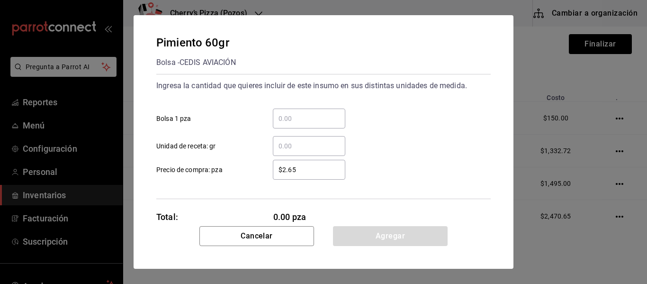
click at [290, 144] on input "​ Unidad de receta: gr" at bounding box center [309, 145] width 73 height 11
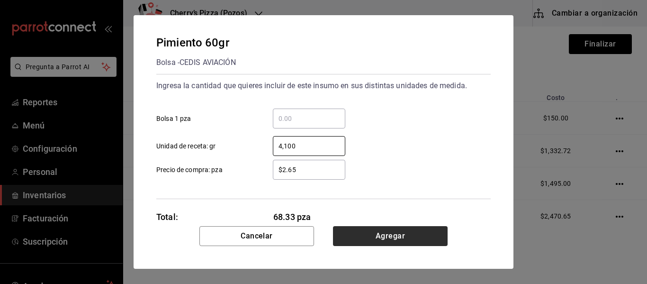
type input "4,100"
click at [371, 242] on button "Agregar" at bounding box center [390, 236] width 115 height 20
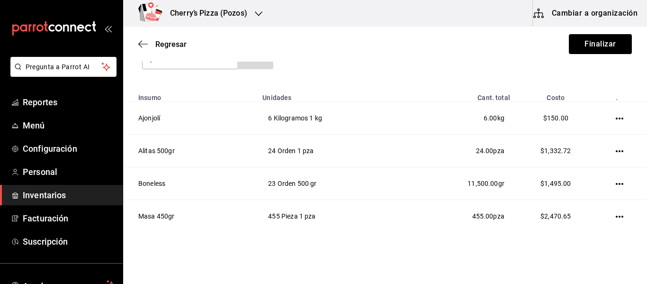
click at [241, 67] on div "pi Buscar" at bounding box center [207, 58] width 131 height 21
click at [248, 66] on div "pi Buscar" at bounding box center [207, 58] width 131 height 21
click at [220, 67] on input "pi" at bounding box center [190, 59] width 95 height 20
type input "p"
type input "piña"
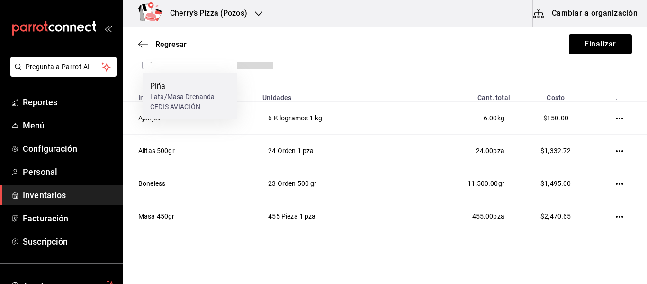
click at [191, 84] on div "Piña" at bounding box center [190, 86] width 80 height 11
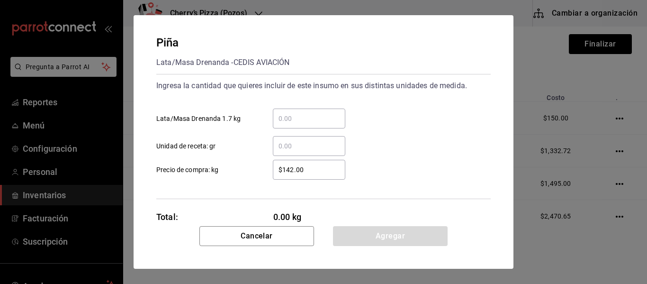
click at [317, 117] on input "​ Lata/Masa Drenanda 1.7 kg" at bounding box center [309, 118] width 73 height 11
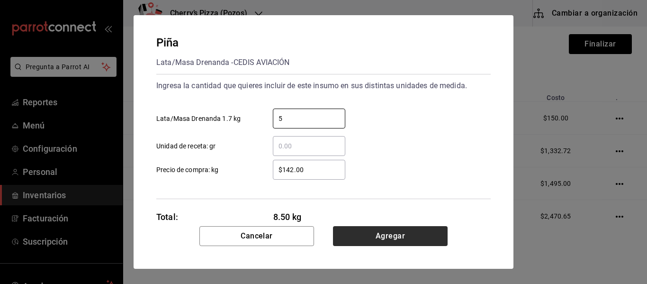
type input "5"
click at [386, 233] on button "Agregar" at bounding box center [390, 236] width 115 height 20
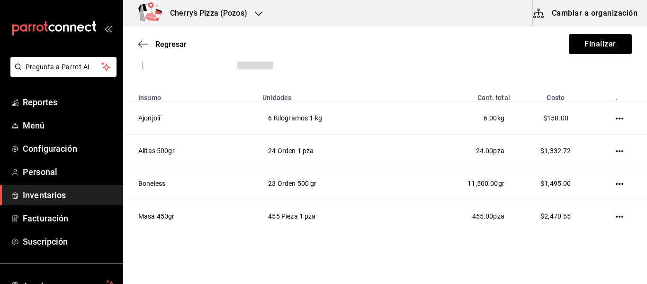
type input "amarillo"
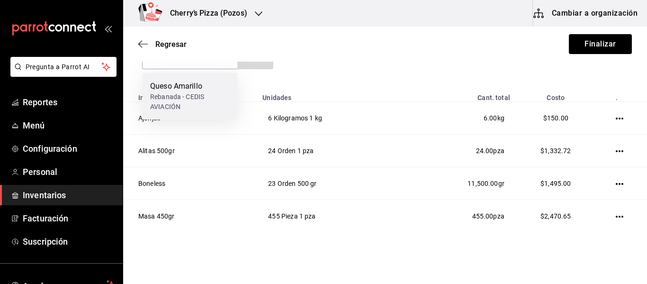
click at [209, 98] on div "Rebanada - CEDIS AVIACIÓN" at bounding box center [190, 102] width 80 height 20
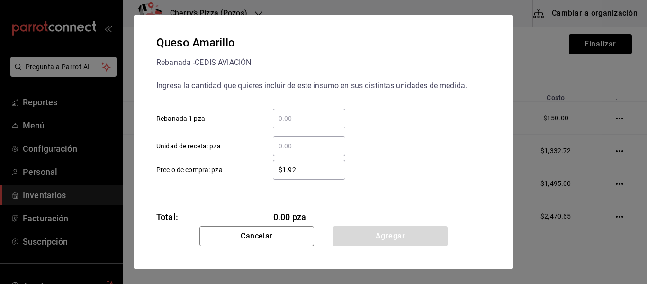
click at [322, 116] on input "​ Rebanada 1 pza" at bounding box center [309, 118] width 73 height 11
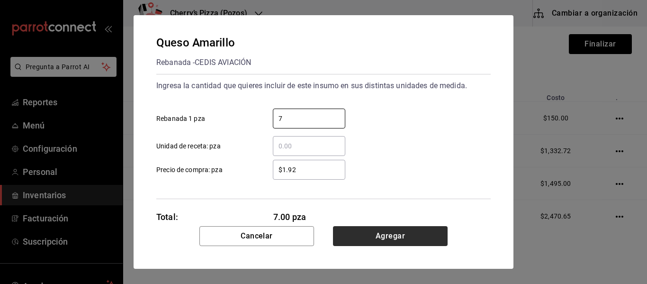
type input "7"
click at [416, 234] on button "Agregar" at bounding box center [390, 236] width 115 height 20
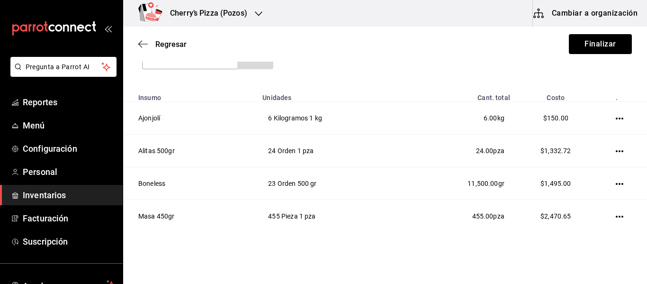
click at [416, 230] on html "Pregunta a Parrot AI Reportes Menú Configuración Personal Inventarios Facturaci…" at bounding box center [323, 115] width 647 height 230
click at [202, 66] on input at bounding box center [190, 59] width 95 height 20
type input "queso"
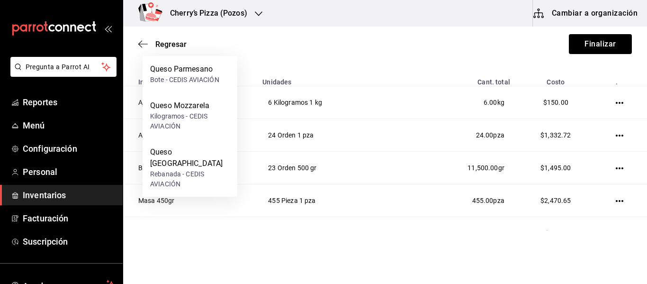
scroll to position [142, 0]
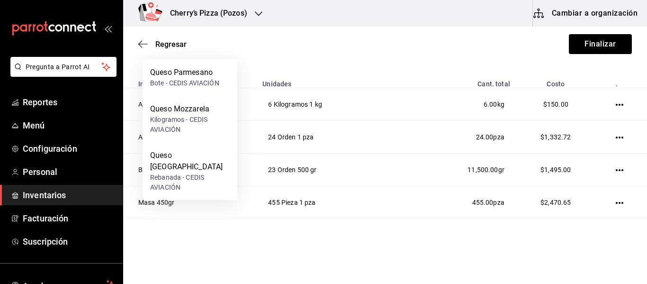
click at [206, 120] on div "Kilogramos - CEDIS AVIACIÓN" at bounding box center [190, 125] width 80 height 20
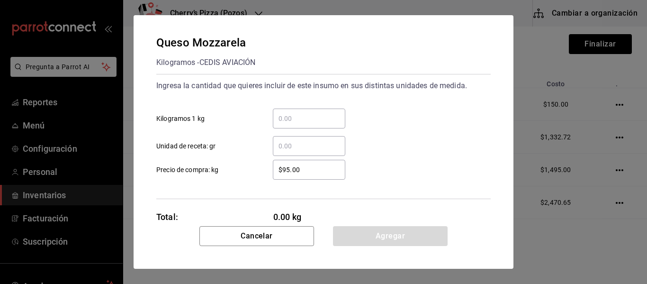
click at [309, 120] on input "​ Kilogramos 1 kg" at bounding box center [309, 118] width 73 height 11
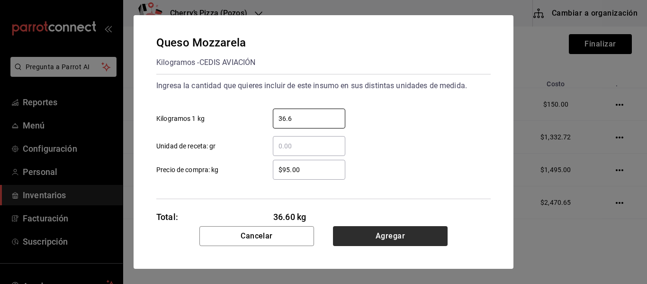
type input "36.6"
click at [377, 238] on button "Agregar" at bounding box center [390, 236] width 115 height 20
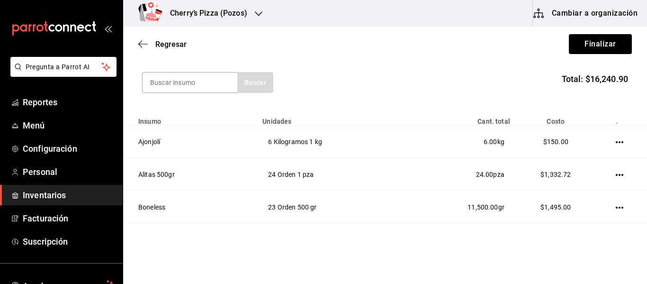
scroll to position [108, 0]
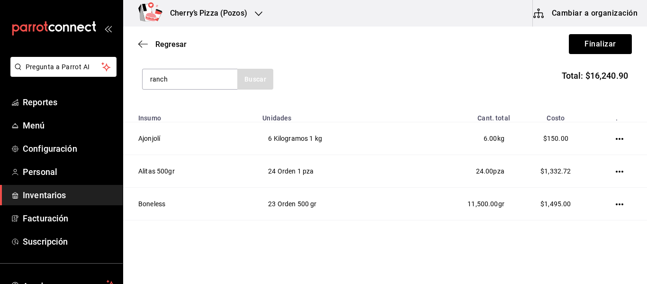
type input "ranch"
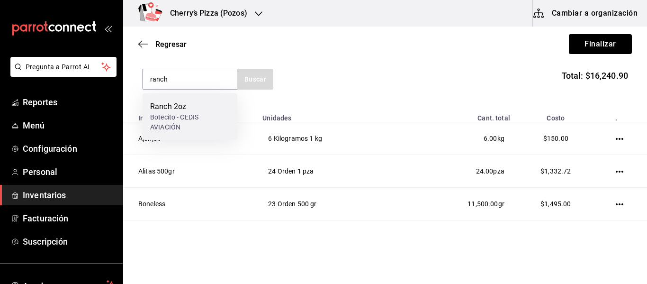
click at [188, 105] on div "Ranch 2oz" at bounding box center [190, 106] width 80 height 11
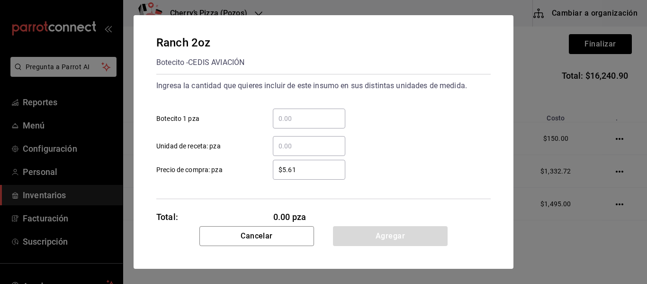
click at [318, 118] on input "​ Botecito 1 pza" at bounding box center [309, 118] width 73 height 11
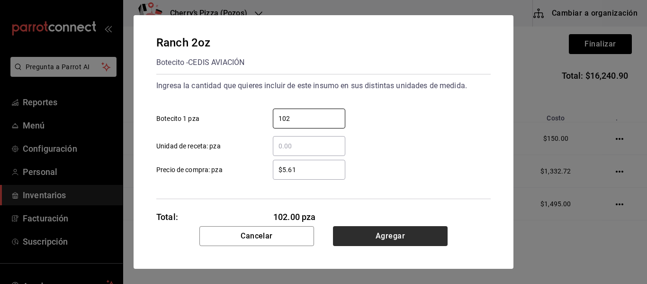
type input "102"
click at [408, 238] on button "Agregar" at bounding box center [390, 236] width 115 height 20
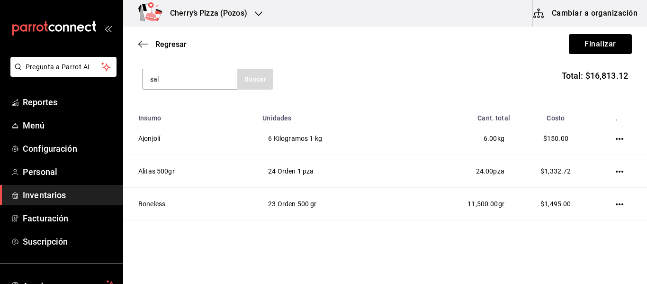
type input "sal"
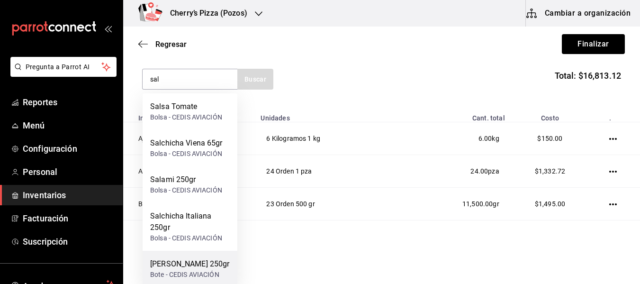
click at [186, 266] on div "Sal Papas 250gr" at bounding box center [190, 263] width 80 height 11
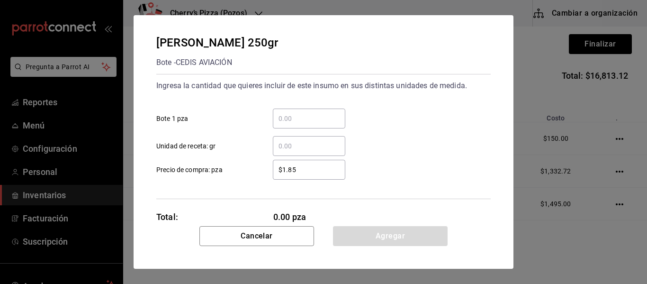
click at [299, 116] on input "​ Bote 1 pza" at bounding box center [309, 118] width 73 height 11
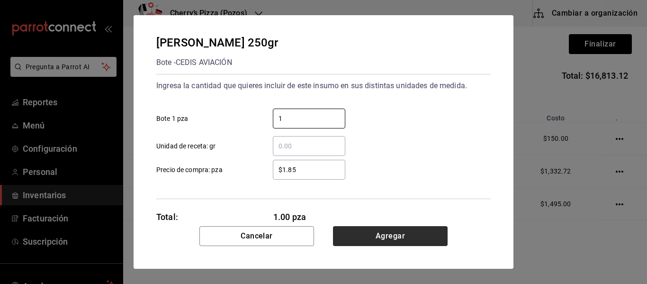
type input "1"
click at [404, 236] on button "Agregar" at bounding box center [390, 236] width 115 height 20
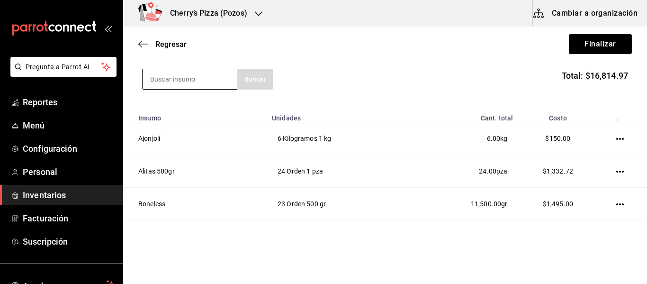
click at [217, 76] on input at bounding box center [190, 79] width 95 height 20
type input "semola"
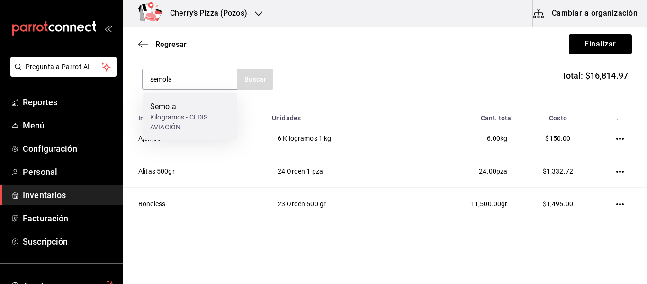
click at [170, 119] on div "Kilogramos - CEDIS AVIACIÓN" at bounding box center [190, 122] width 80 height 20
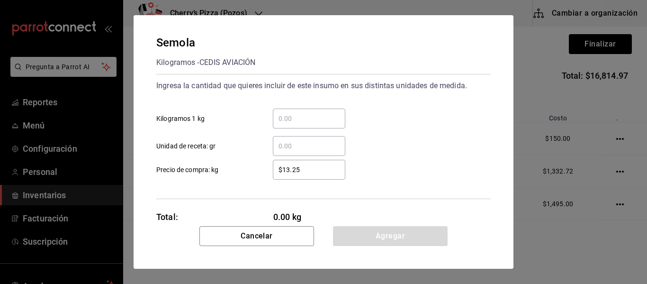
click at [302, 120] on input "​ Kilogramos 1 kg" at bounding box center [309, 118] width 73 height 11
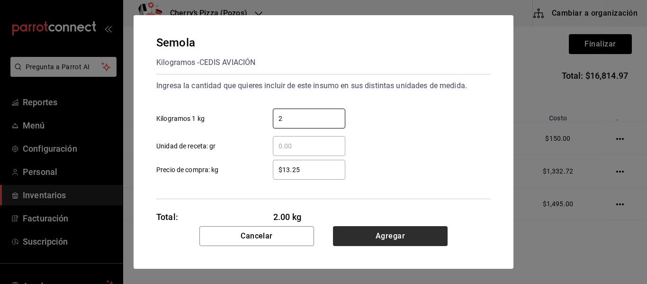
type input "2"
click at [407, 238] on button "Agregar" at bounding box center [390, 236] width 115 height 20
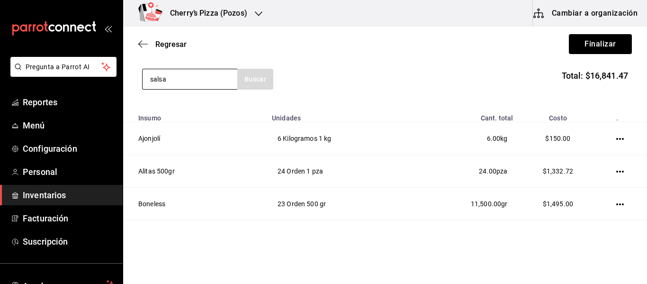
type input "salsa"
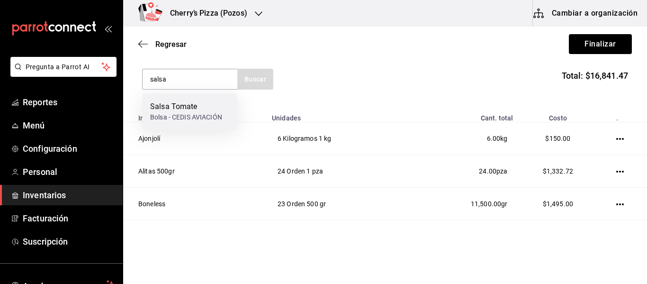
click at [168, 120] on div "Bolsa - CEDIS AVIACIÓN" at bounding box center [186, 117] width 72 height 10
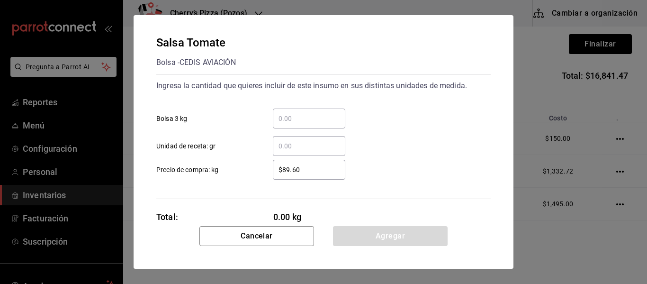
click at [306, 117] on input "​ Bolsa 3 kg" at bounding box center [309, 118] width 73 height 11
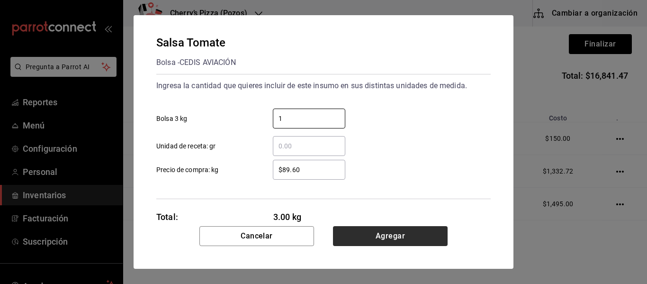
type input "1"
click at [412, 230] on button "Agregar" at bounding box center [390, 236] width 115 height 20
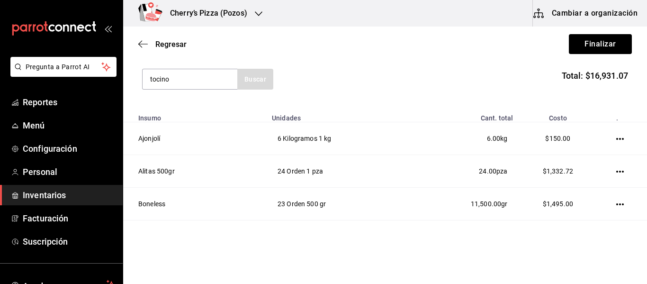
type input "tocino"
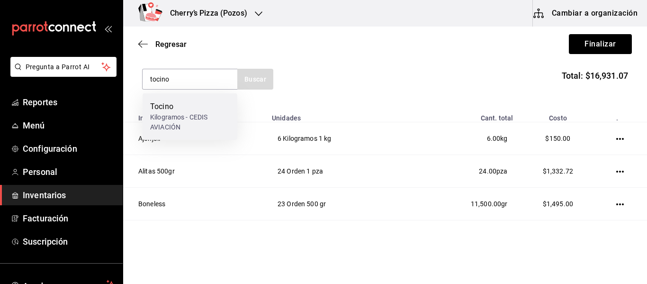
click at [216, 129] on div "Kilogramos - CEDIS AVIACIÓN" at bounding box center [190, 122] width 80 height 20
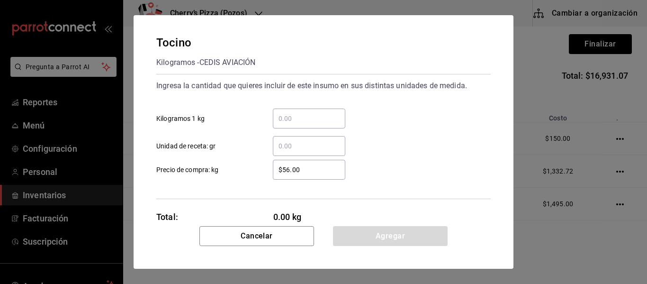
click at [307, 113] on input "​ Kilogramos 1 kg" at bounding box center [309, 118] width 73 height 11
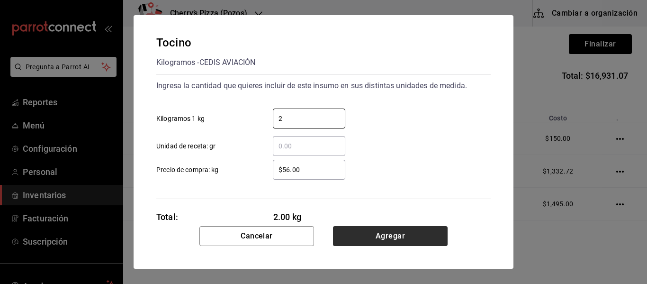
type input "2"
click at [415, 236] on button "Agregar" at bounding box center [390, 236] width 115 height 20
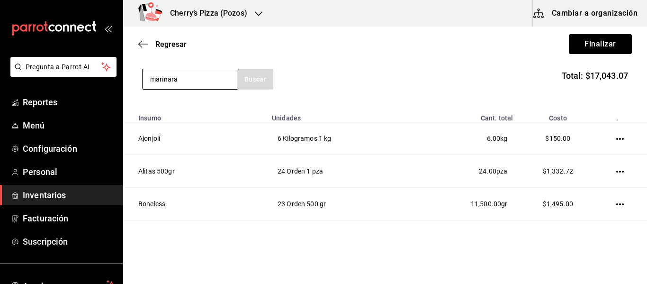
type input "marinara"
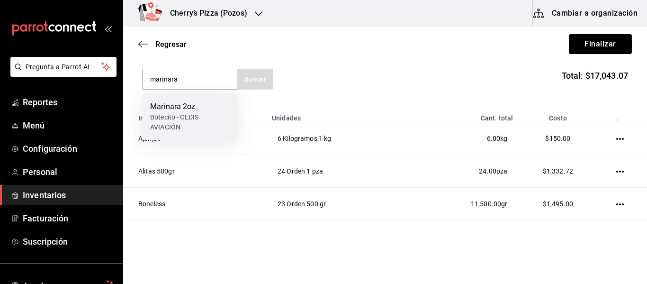
click at [187, 114] on div "Botecito - CEDIS AVIACIÓN" at bounding box center [190, 122] width 80 height 20
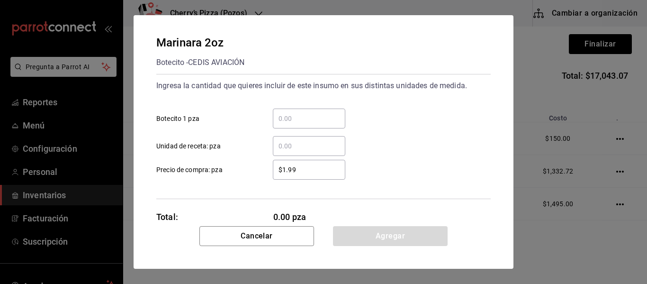
click at [309, 119] on input "​ Botecito 1 pza" at bounding box center [309, 118] width 73 height 11
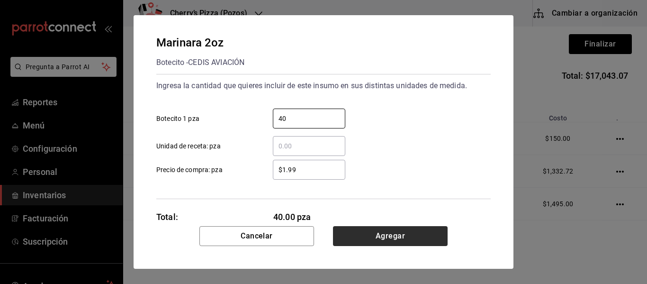
type input "40"
click at [379, 239] on button "Agregar" at bounding box center [390, 236] width 115 height 20
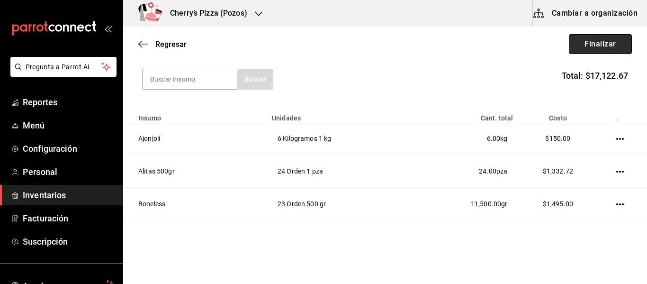
click at [606, 46] on button "Finalizar" at bounding box center [600, 44] width 63 height 20
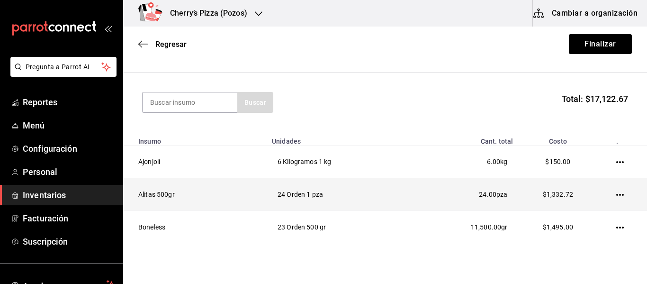
scroll to position [0, 0]
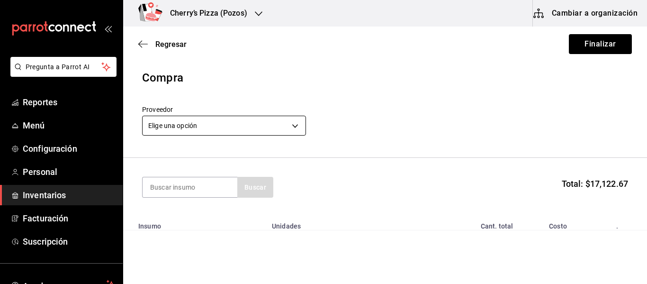
click at [291, 128] on body "Pregunta a Parrot AI Reportes Menú Configuración Personal Inventarios Facturaci…" at bounding box center [323, 115] width 647 height 230
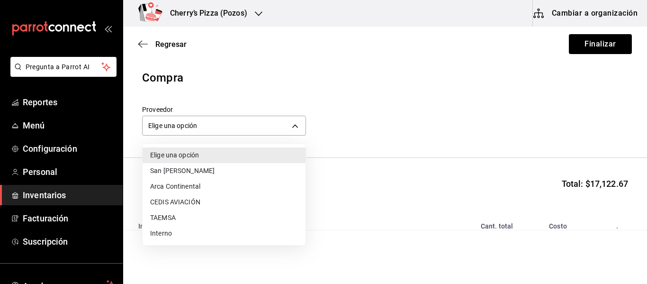
click at [208, 204] on li "CEDIS AVIACIÓN" at bounding box center [224, 202] width 163 height 16
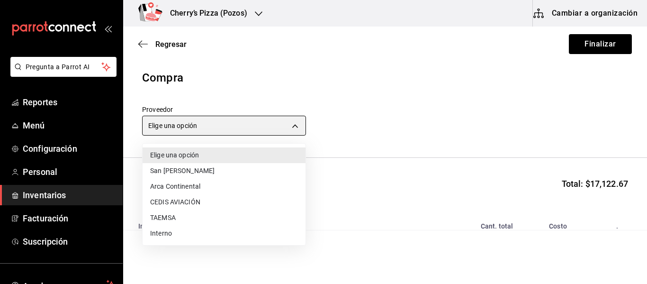
type input "ba6e71af-6591-45fd-bdd6-18e05506cb88"
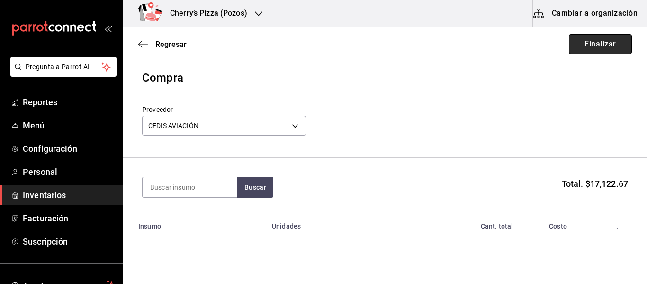
click at [598, 50] on button "Finalizar" at bounding box center [600, 44] width 63 height 20
